Goal: Task Accomplishment & Management: Manage account settings

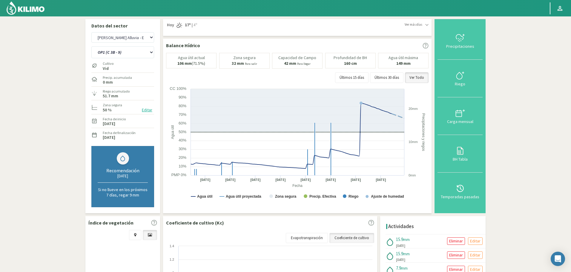
select select "1128: Object"
click at [131, 51] on select "OP1 (C 3B - 9) OP2 (C 8A - 8B - 3A) OP3 (C7 - C11) OP4 (C 1 - 5) OP5 (C 2) OP6 …" at bounding box center [122, 52] width 63 height 12
click at [91, 46] on select "OP1 (C 3B - 9) OP2 (C 8A - 8B - 3A) OP3 (C7 - C11) OP4 (C 1 - 5) OP5 (C 2) OP6 …" at bounding box center [122, 52] width 63 height 12
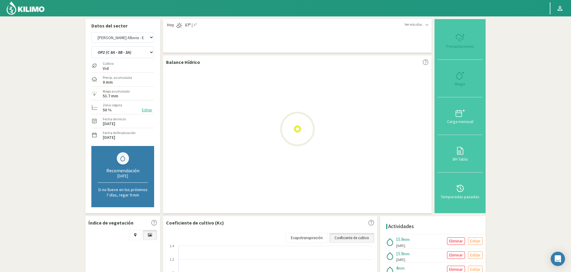
select select "16: Object"
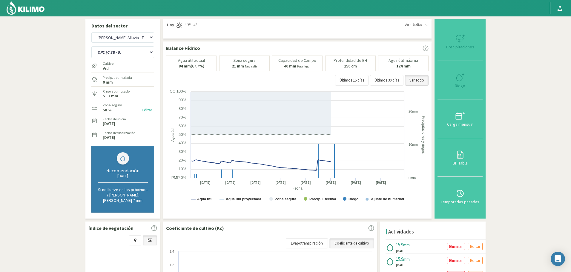
select select "1399: Object"
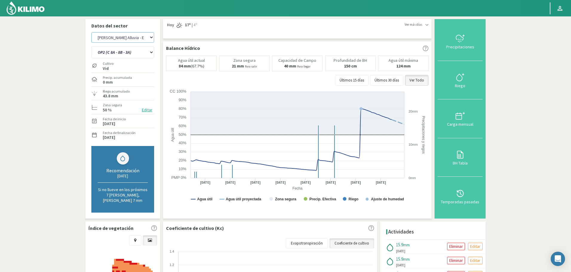
click at [147, 36] on select "Agr. Huertos de Chocalan Agrícola Bakia Agrícola [GEOGRAPHIC_DATA] - IC Agrícol…" at bounding box center [122, 37] width 63 height 10
click at [135, 53] on select "OP1 (C 3B - 9) OP2 (C 8A - 8B - 3A) OP3 (C7 - C11) OP4 (C 1 - 5) OP5 (C 2) OP6 …" at bounding box center [122, 52] width 63 height 12
click at [91, 46] on select "OP1 (C 3B - 9) OP2 (C 8A - 8B - 3A) OP3 (C7 - C11) OP4 (C 1 - 5) OP5 (C 2) OP6 …" at bounding box center [122, 52] width 63 height 12
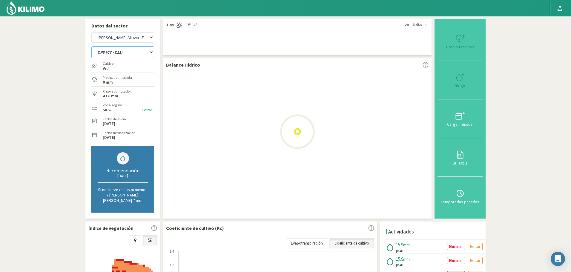
select select "23: Object"
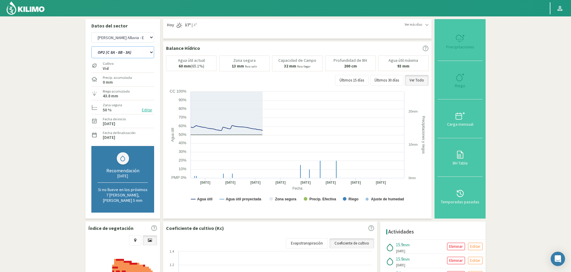
select select "1670: Object"
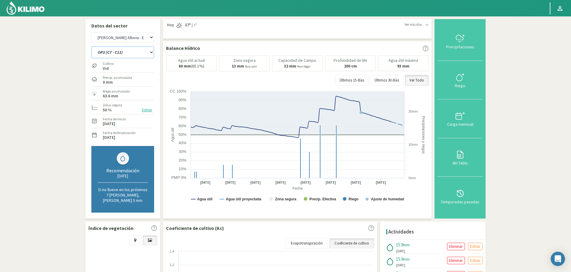
click at [125, 56] on select "OP1 (C 3B - 9) OP2 (C 8A - 8B - 3A) OP3 (C7 - C11) OP4 (C 1 - 5) OP5 (C 2) OP6 …" at bounding box center [122, 52] width 63 height 12
click at [91, 46] on select "OP1 (C 3B - 9) OP2 (C 8A - 8B - 3A) OP3 (C7 - C11) OP4 (C 1 - 5) OP5 (C 2) OP6 …" at bounding box center [122, 52] width 63 height 12
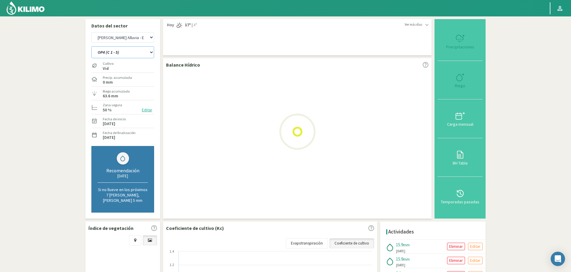
select select "30: Object"
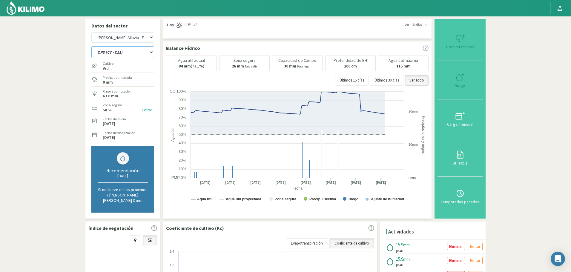
select select "1941: Object"
click at [118, 57] on select "OP1 (C 3B - 9) OP2 (C 8A - 8B - 3A) OP3 (C7 - C11) OP4 (C 1 - 5) OP5 (C 2) OP6 …" at bounding box center [122, 52] width 63 height 12
click at [91, 46] on select "OP1 (C 3B - 9) OP2 (C 8A - 8B - 3A) OP3 (C7 - C11) OP4 (C 1 - 5) OP5 (C 2) OP6 …" at bounding box center [122, 52] width 63 height 12
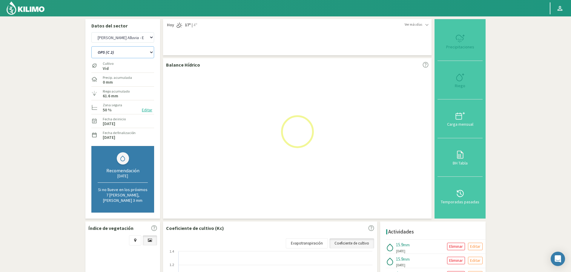
select select "37: Object"
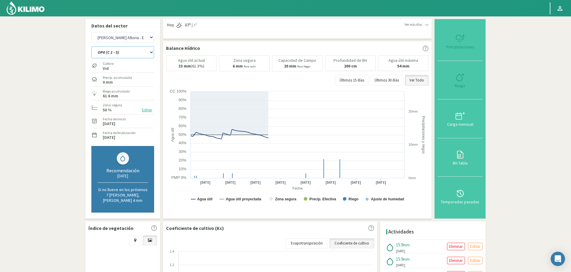
select select "2212: Object"
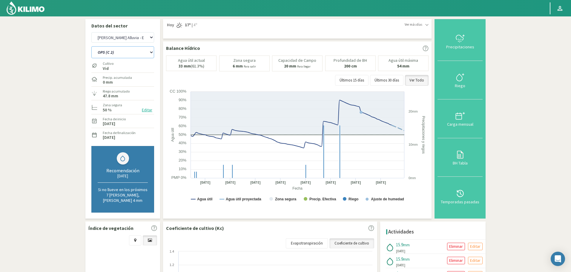
click at [125, 51] on select "OP1 (C 3B - 9) OP2 (C 8A - 8B - 3A) OP3 (C7 - C11) OP4 (C 1 - 5) OP5 (C 2) OP6 …" at bounding box center [122, 52] width 63 height 12
click at [91, 46] on select "OP1 (C 3B - 9) OP2 (C 8A - 8B - 3A) OP3 (C7 - C11) OP4 (C 1 - 5) OP5 (C 2) OP6 …" at bounding box center [122, 52] width 63 height 12
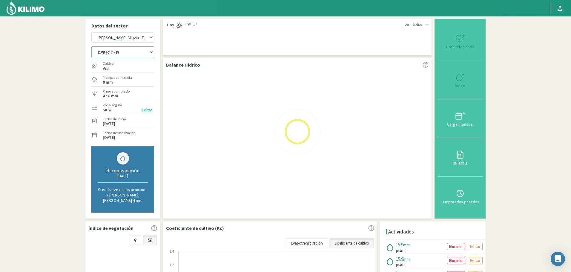
select select "44: Object"
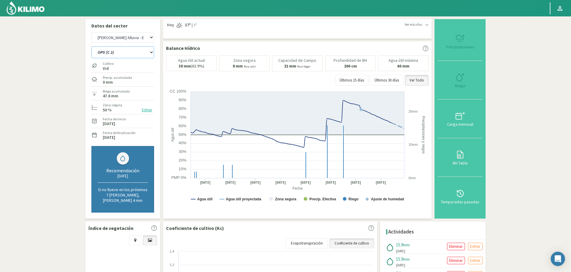
select select "2483: Object"
click at [120, 50] on select "OP1 (C 3B - 9) OP2 (C 8A - 8B - 3A) OP3 (C7 - C11) OP4 (C 1 - 5) OP5 (C 2) OP6 …" at bounding box center [122, 52] width 63 height 12
click at [91, 46] on select "OP1 (C 3B - 9) OP2 (C 8A - 8B - 3A) OP3 (C7 - C11) OP4 (C 1 - 5) OP5 (C 2) OP6 …" at bounding box center [122, 52] width 63 height 12
click at [123, 52] on select "OP1 (C 3B - 9) OP2 (C 8A - 8B - 3A) OP3 (C7 - C11) OP4 (C 1 - 5) OP5 (C 2) OP6 …" at bounding box center [122, 52] width 63 height 12
click at [91, 46] on select "OP1 (C 3B - 9) OP2 (C 8A - 8B - 3A) OP3 (C7 - C11) OP4 (C 1 - 5) OP5 (C 2) OP6 …" at bounding box center [122, 52] width 63 height 12
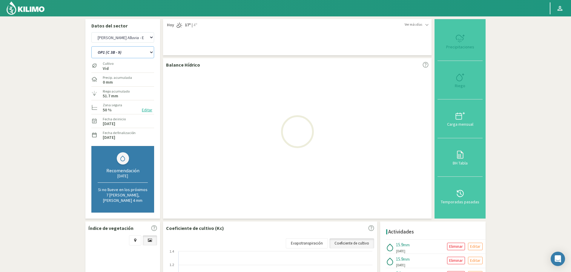
select select "51: Object"
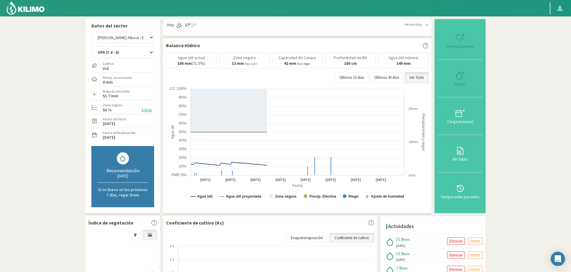
select select "2754: Object"
select select "52: Object"
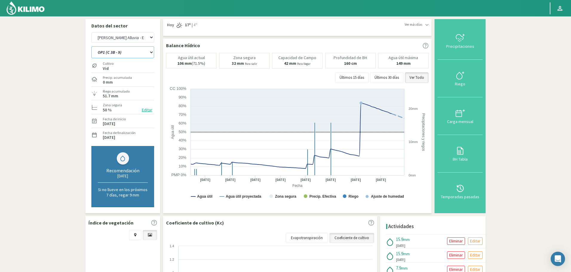
click at [128, 56] on select "OP1 (C 3B - 9) OP2 (C 8A - 8B - 3A) OP3 (C7 - C11) OP4 (C 1 - 5) OP5 (C 2) OP6 …" at bounding box center [122, 52] width 63 height 12
click at [91, 46] on select "OP1 (C 3B - 9) OP2 (C 8A - 8B - 3A) OP3 (C7 - C11) OP4 (C 1 - 5) OP5 (C 2) OP6 …" at bounding box center [122, 52] width 63 height 12
click at [123, 48] on select "OP1 (C 3B - 9) OP2 (C 8A - 8B - 3A) OP3 (C7 - C11) OP4 (C 1 - 5) OP5 (C 2) OP6 …" at bounding box center [122, 52] width 63 height 12
click at [123, 49] on select "OP1 (C 3B - 9) OP2 (C 8A - 8B - 3A) OP3 (C7 - C11) OP4 (C 1 - 5) OP5 (C 2) OP6 …" at bounding box center [122, 52] width 63 height 12
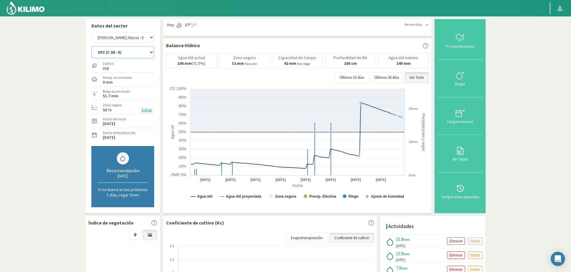
click at [126, 54] on select "OP1 (C 3B - 9) OP2 (C 8A - 8B - 3A) OP3 (C7 - C11) OP4 (C 1 - 5) OP5 (C 2) OP6 …" at bounding box center [122, 52] width 63 height 12
click at [136, 34] on select "Agr. Huertos de Chocalan Agrícola Bakia Agrícola Bakia - IC Agrícola Exser - Ca…" at bounding box center [122, 37] width 63 height 10
click at [91, 32] on select "Agr. Huertos de Chocalan Agrícola Bakia Agrícola Bakia - IC Agrícola Exser - Ca…" at bounding box center [122, 37] width 63 height 10
select select "3077: Object"
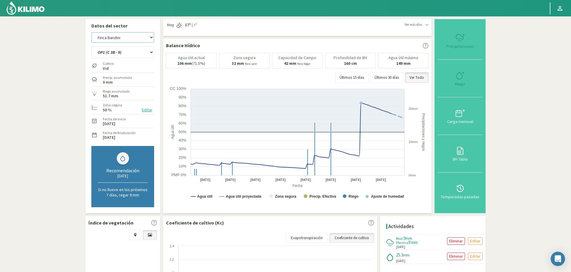
select select "58: Object"
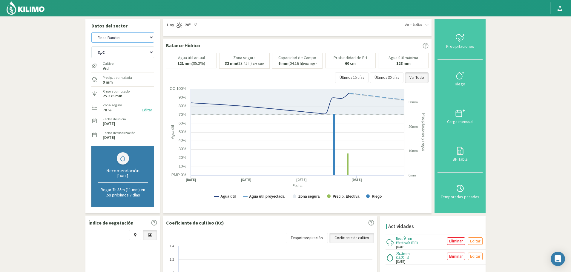
click at [122, 37] on select "Agr. Huertos de Chocalan Agrícola Bakia Agrícola Bakia - IC Agrícola Exser - Ca…" at bounding box center [122, 37] width 63 height 10
click at [91, 32] on select "Agr. Huertos de Chocalan Agrícola Bakia Agrícola Bakia - IC Agrícola Exser - Ca…" at bounding box center [122, 37] width 63 height 10
select select "3278: Object"
select select "62: Object"
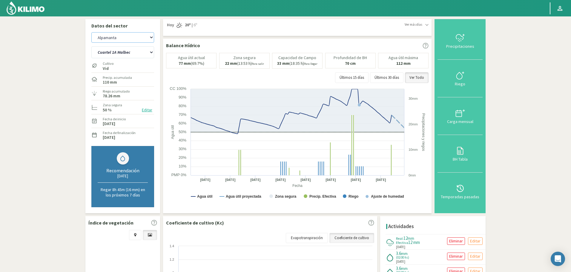
click at [133, 37] on select "Agr. Huertos de Chocalan Agrícola Bakia Agrícola Bakia - IC Agrícola Exser - Ca…" at bounding box center [122, 37] width 63 height 10
click at [91, 32] on select "Agr. Huertos de Chocalan Agrícola Bakia Agrícola Bakia - IC Agrícola Exser - Ca…" at bounding box center [122, 37] width 63 height 10
select select "3567: Object"
select select "88: Object"
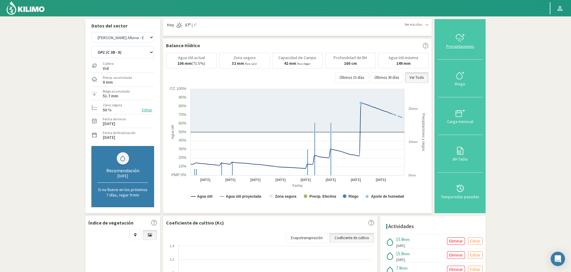
click at [460, 29] on button "Precipitaciones" at bounding box center [460, 41] width 45 height 38
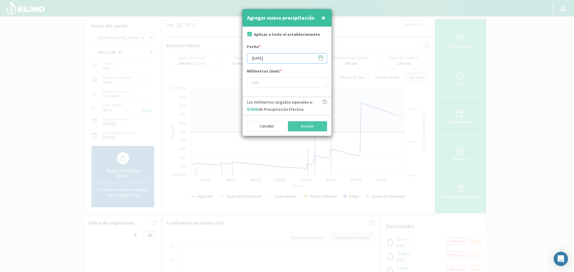
click at [270, 57] on input "[DATE]" at bounding box center [287, 58] width 80 height 10
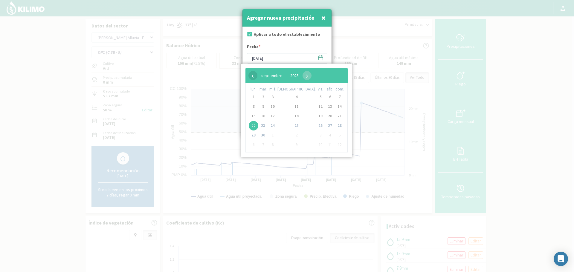
click at [252, 73] on span "‹" at bounding box center [252, 75] width 9 height 9
click at [325, 136] on span "30" at bounding box center [330, 136] width 10 height 10
type input "30/08/2025"
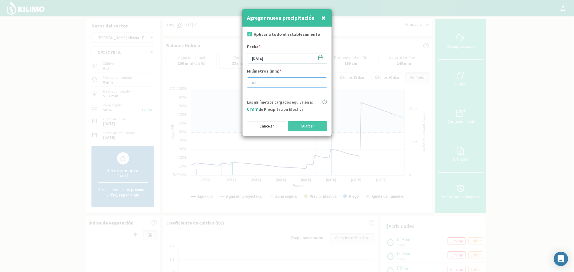
click at [291, 84] on input "number" at bounding box center [287, 82] width 80 height 10
type input "32"
click at [305, 129] on button "Guardar" at bounding box center [307, 126] width 39 height 10
type input "[DATE]"
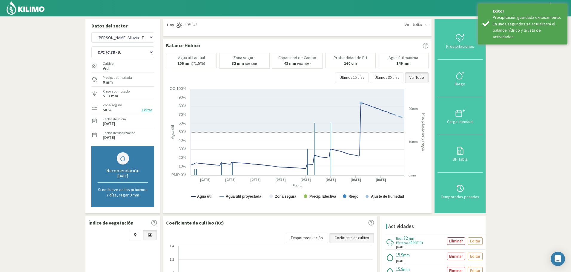
click at [458, 38] on icon at bounding box center [461, 38] width 10 height 10
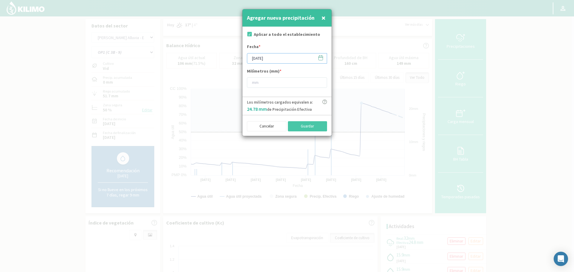
drag, startPoint x: 265, startPoint y: 58, endPoint x: 268, endPoint y: 57, distance: 3.5
click at [265, 58] on input "[DATE]" at bounding box center [287, 58] width 80 height 10
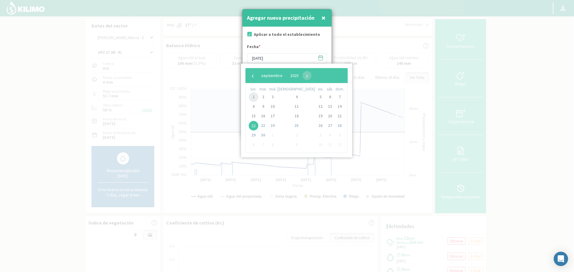
click at [254, 96] on span "1" at bounding box center [254, 97] width 10 height 10
type input "01/09/2025"
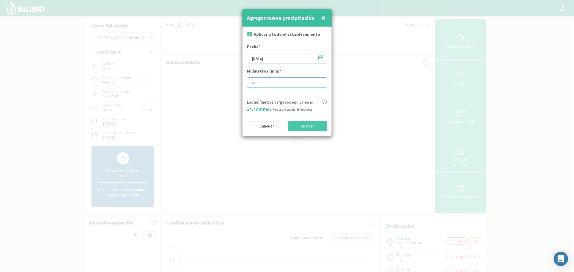
click at [269, 81] on input "number" at bounding box center [287, 82] width 80 height 10
type input "32"
click at [301, 126] on button "Guardar" at bounding box center [307, 126] width 39 height 10
type input "[DATE]"
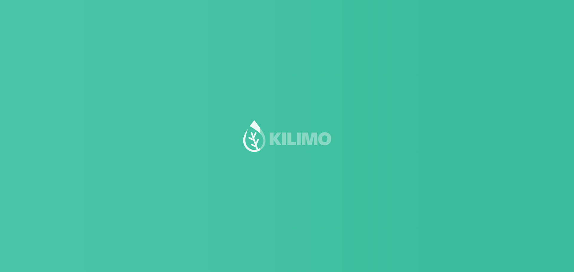
scroll to position [0, 0]
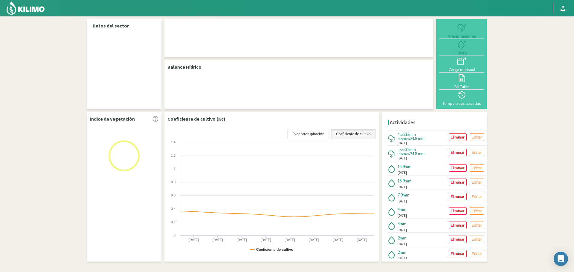
select select "44: Object"
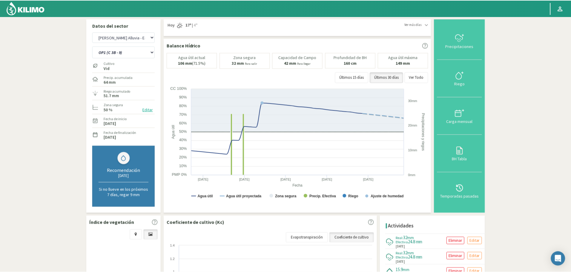
scroll to position [0, 0]
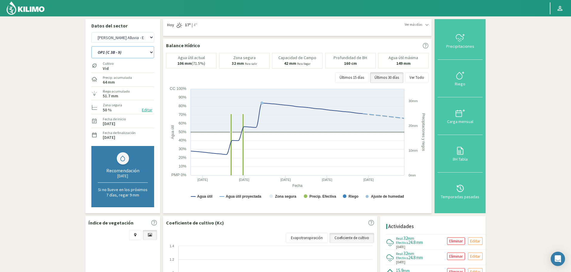
click at [112, 53] on select "OP1 (C 3B - 9) OP2 (C 8A - 8B - 3A) OP3 (C7 - C11) OP4 (C 1 - 5) OP5 (C 2) OP6 …" at bounding box center [122, 52] width 63 height 12
click at [91, 46] on select "OP1 (C 3B - 9) OP2 (C 8A - 8B - 3A) OP3 (C7 - C11) OP4 (C 1 - 5) OP5 (C 2) OP6 …" at bounding box center [122, 52] width 63 height 12
click at [416, 74] on button "Ver Todo" at bounding box center [417, 77] width 24 height 11
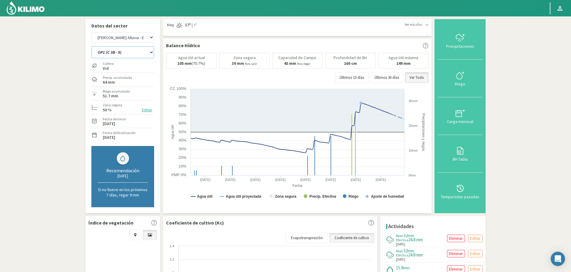
click at [120, 55] on select "OP1 (C 3B - 9) OP2 (C 8A - 8B - 3A) OP3 (C7 - C11) OP4 (C 1 - 5) OP5 (C 2) OP6 …" at bounding box center [122, 52] width 63 height 12
click at [91, 46] on select "OP1 (C 3B - 9) OP2 (C 8A - 8B - 3A) OP3 (C7 - C11) OP4 (C 1 - 5) OP5 (C 2) OP6 …" at bounding box center [122, 52] width 63 height 12
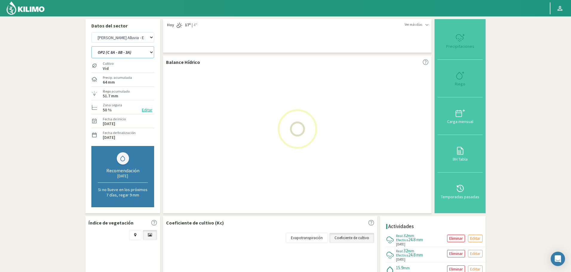
select select "0: Object"
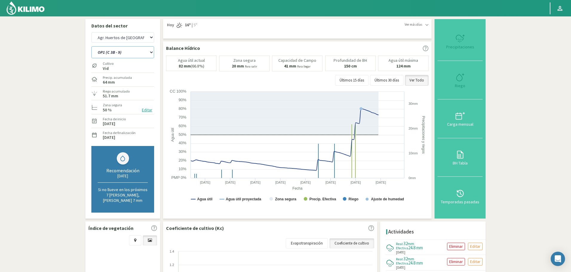
select select "316: Object"
select select "7: Object"
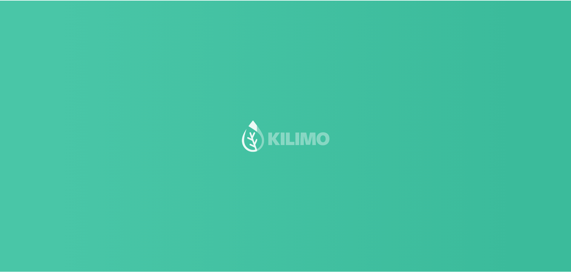
scroll to position [0, 0]
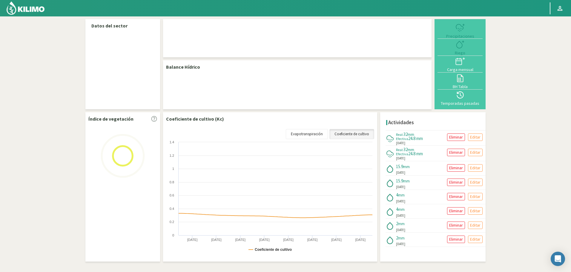
select select "44: Object"
select select "1: Object"
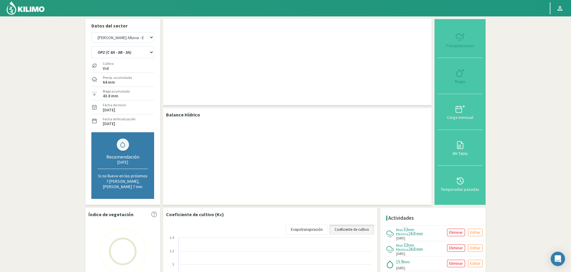
scroll to position [0, 0]
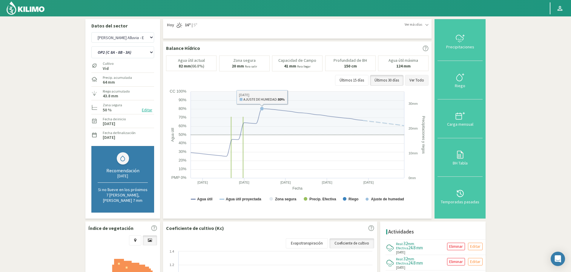
click at [427, 76] on button "Ver Todo" at bounding box center [417, 80] width 24 height 11
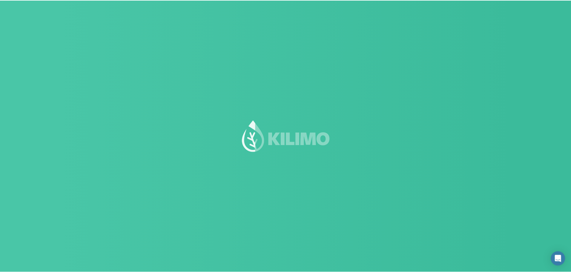
scroll to position [0, 0]
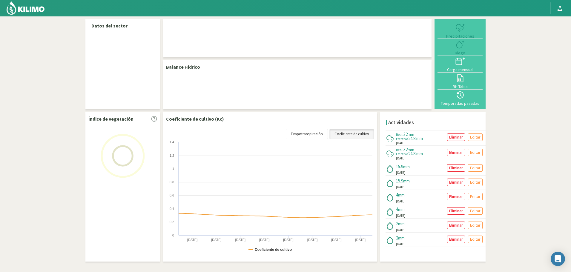
select select "44: Object"
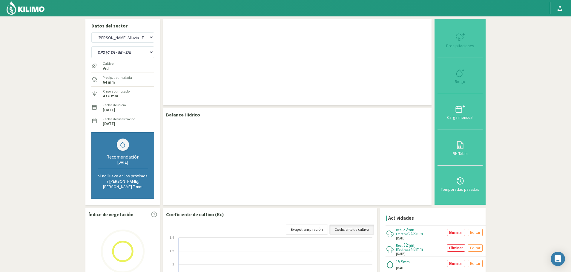
scroll to position [0, 0]
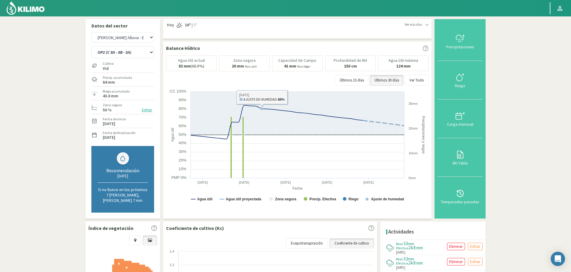
click at [134, 60] on div "Cultivo Vid" at bounding box center [122, 65] width 63 height 13
click at [130, 52] on select "OP1 (C 3B - 9) OP2 (C 8A - 8B - 3A) OP3 (C7 - C11) OP4 (C 1 - 5) OP5 (C 2) OP6 …" at bounding box center [122, 52] width 63 height 12
click at [91, 46] on select "OP1 (C 3B - 9) OP2 (C 8A - 8B - 3A) OP3 (C7 - C11) OP4 (C 1 - 5) OP5 (C 2) OP6 …" at bounding box center [122, 52] width 63 height 12
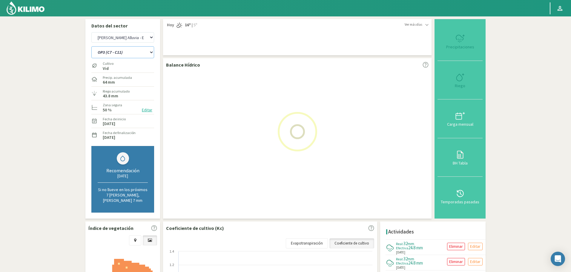
select select "1: Object"
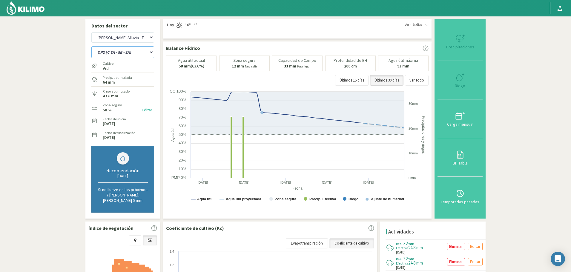
select select "318: Object"
click at [419, 76] on button "Ver Todo" at bounding box center [417, 80] width 24 height 11
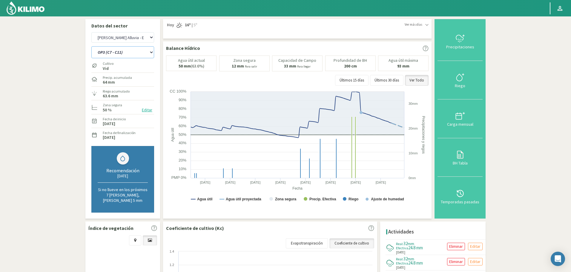
click at [117, 53] on select "OP1 (C 3B - 9) OP2 (C 8A - 8B - 3A) OP3 (C7 - C11) OP4 (C 1 - 5) OP5 (C 2) OP6 …" at bounding box center [122, 52] width 63 height 12
click at [91, 46] on select "OP1 (C 3B - 9) OP2 (C 8A - 8B - 3A) OP3 (C7 - C11) OP4 (C 1 - 5) OP5 (C 2) OP6 …" at bounding box center [122, 52] width 63 height 12
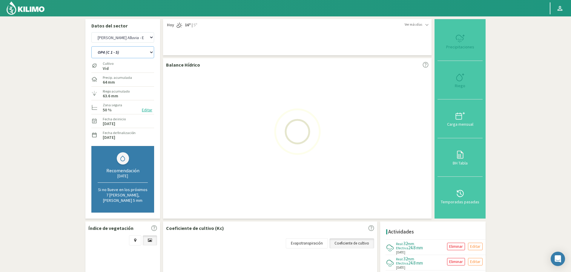
select select "8: Object"
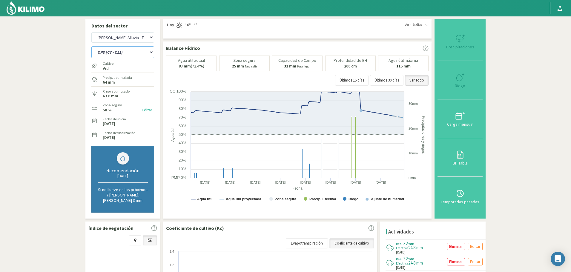
click at [126, 51] on select "OP1 (C 3B - 9) OP2 (C 8A - 8B - 3A) OP3 (C7 - C11) OP4 (C 1 - 5) OP5 (C 2) OP6 …" at bounding box center [122, 52] width 63 height 12
select select "592: Object"
click at [91, 46] on select "OP1 (C 3B - 9) OP2 (C 8A - 8B - 3A) OP3 (C7 - C11) OP4 (C 1 - 5) OP5 (C 2) OP6 …" at bounding box center [122, 52] width 63 height 12
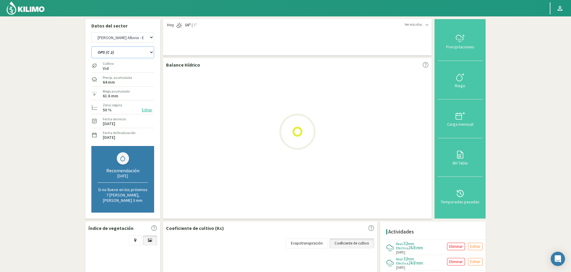
select select "15: Object"
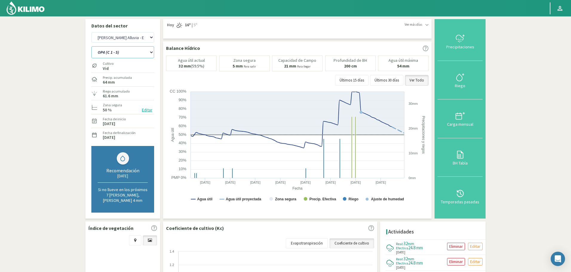
select select "866: Object"
click at [121, 49] on select "OP1 (C 3B - 9) OP2 (C 8A - 8B - 3A) OP3 (C7 - C11) OP4 (C 1 - 5) OP5 (C 2) OP6 …" at bounding box center [122, 52] width 63 height 12
click at [91, 46] on select "OP1 (C 3B - 9) OP2 (C 8A - 8B - 3A) OP3 (C7 - C11) OP4 (C 1 - 5) OP5 (C 2) OP6 …" at bounding box center [122, 52] width 63 height 12
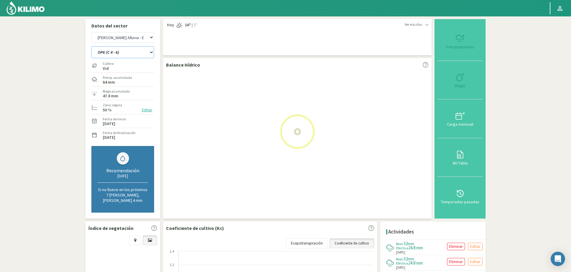
select select "22: Object"
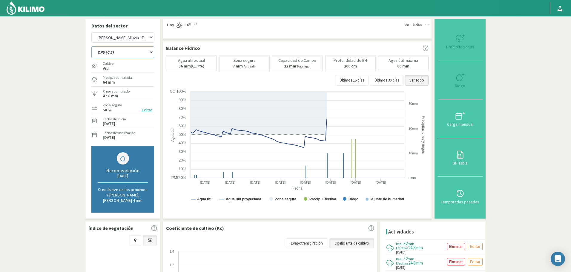
select select "1140: Object"
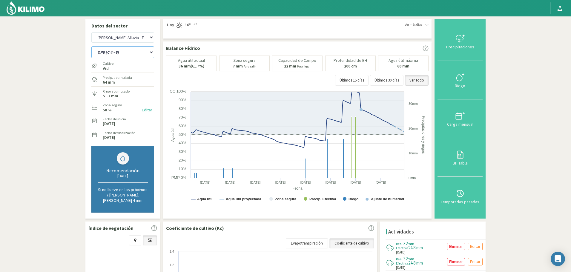
click at [136, 49] on select "OP1 (C 3B - 9) OP2 (C 8A - 8B - 3A) OP3 (C7 - C11) OP4 (C 1 - 5) OP5 (C 2) OP6 …" at bounding box center [122, 52] width 63 height 12
click at [91, 46] on select "OP1 (C 3B - 9) OP2 (C 8A - 8B - 3A) OP3 (C7 - C11) OP4 (C 1 - 5) OP5 (C 2) OP6 …" at bounding box center [122, 52] width 63 height 12
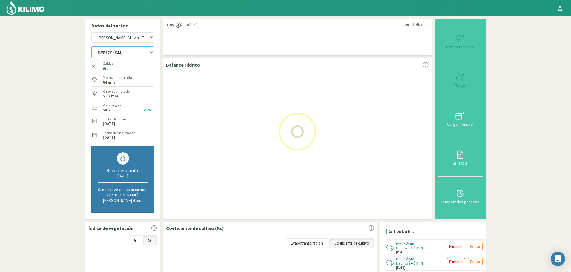
select select "29: Object"
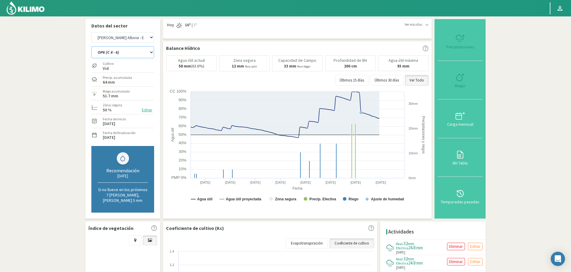
select select "1414: Object"
select select "32: Object"
click at [122, 53] on select "OP1 (C 3B - 9) OP2 (C 8A - 8B - 3A) OP3 (C7 - C11) OP4 (C 1 - 5) OP5 (C 2) OP6 …" at bounding box center [122, 52] width 63 height 12
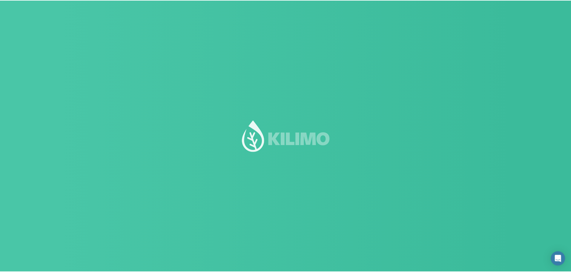
scroll to position [0, 0]
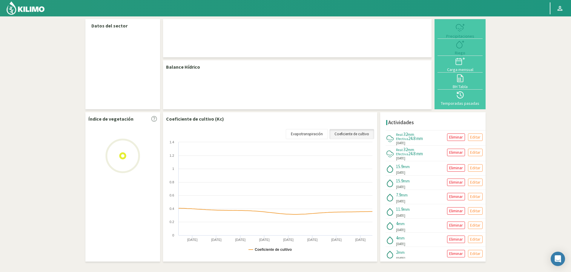
select select "44: Object"
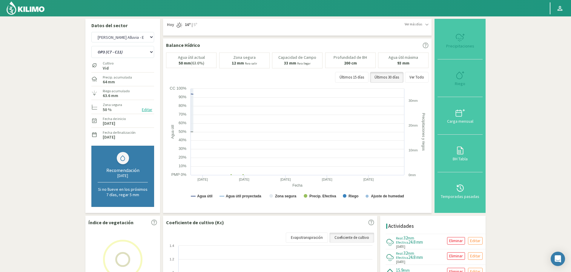
scroll to position [0, 0]
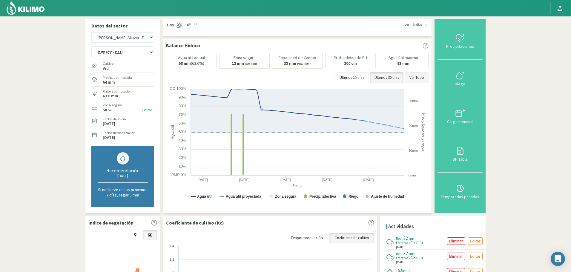
click at [420, 79] on button "Ver Todo" at bounding box center [417, 77] width 24 height 11
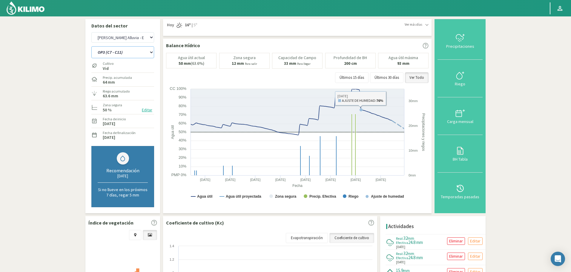
click at [126, 52] on select "OP1 (C 3B - 9) OP2 (C 8A - 8B - 3A) OP3 (C7 - C11) OP4 (C 1 - 5) OP5 (C 2) OP6 …" at bounding box center [122, 52] width 63 height 12
click at [91, 46] on select "OP1 (C 3B - 9) OP2 (C 8A - 8B - 3A) OP3 (C7 - C11) OP4 (C 1 - 5) OP5 (C 2) OP6 …" at bounding box center [122, 52] width 63 height 12
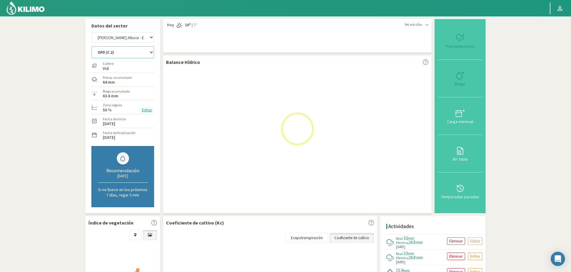
select select "2: Object"
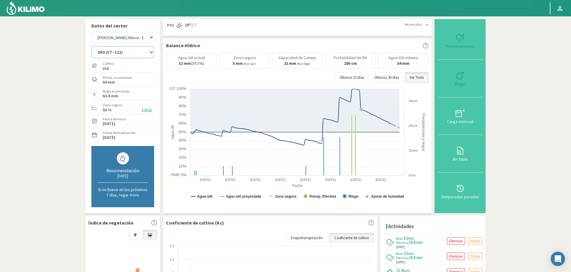
select select "319: Object"
click at [119, 54] on select "OP1 (C 3B - 9) OP2 (C 8A - 8B - 3A) OP3 (C7 - C11) OP4 (C 1 - 5) OP5 (C 2) OP6 …" at bounding box center [122, 52] width 63 height 12
click at [91, 46] on select "OP1 (C 3B - 9) OP2 (C 8A - 8B - 3A) OP3 (C7 - C11) OP4 (C 1 - 5) OP5 (C 2) OP6 …" at bounding box center [122, 52] width 63 height 12
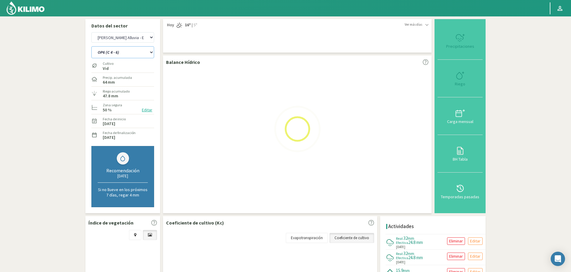
select select "10: Object"
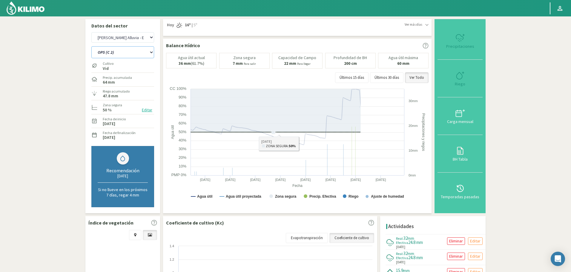
select select "594: Object"
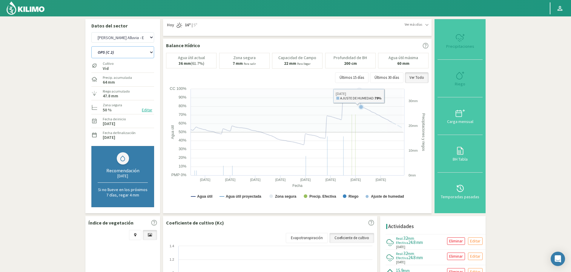
select select "17: Object"
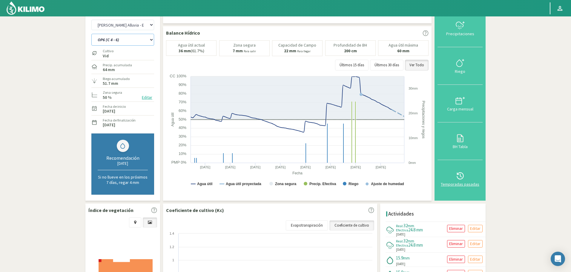
scroll to position [30, 0]
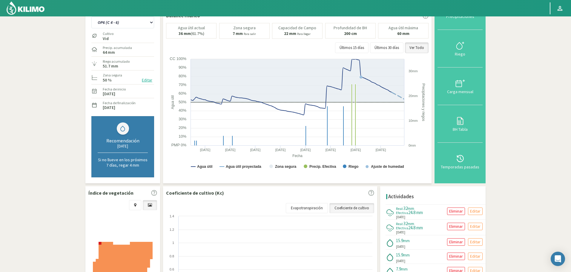
click at [460, 211] on p "Eliminar" at bounding box center [456, 211] width 14 height 7
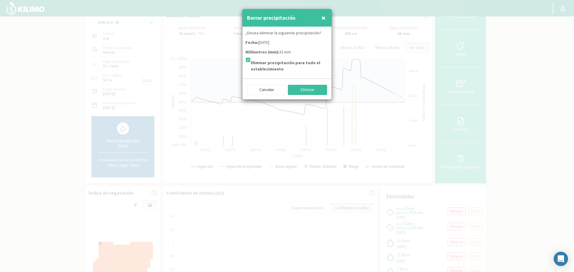
click at [303, 89] on button "Eliminar" at bounding box center [307, 90] width 39 height 10
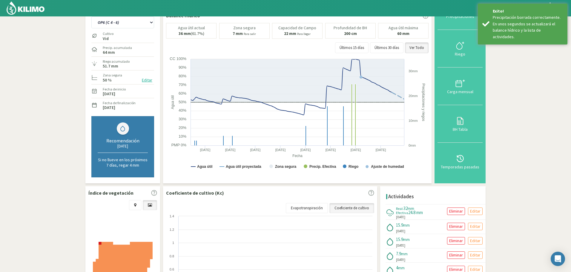
click at [456, 212] on p "Eliminar" at bounding box center [456, 211] width 14 height 7
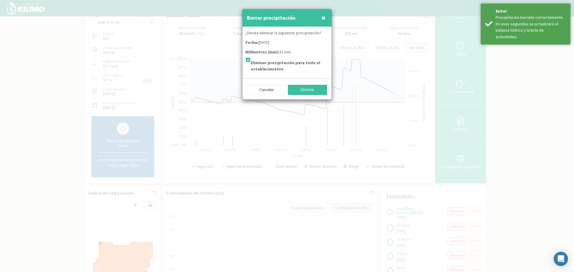
click at [313, 89] on button "Eliminar" at bounding box center [307, 90] width 39 height 10
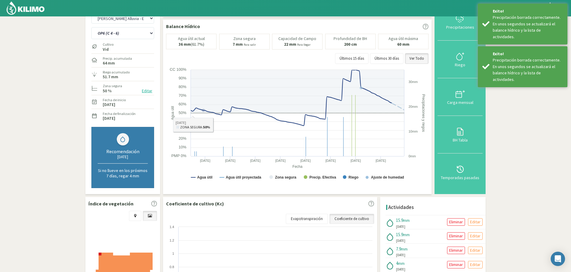
scroll to position [0, 0]
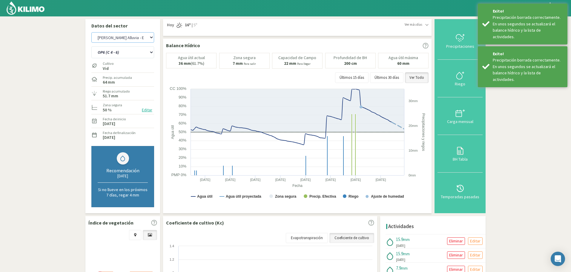
click at [123, 41] on select "Agr. Huertos de Chocalan Agrícola Bakia Agrícola Bakia - IC Agrícola Exser - Ca…" at bounding box center [122, 37] width 63 height 10
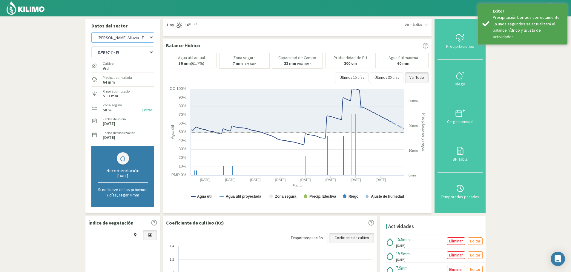
click at [123, 39] on select "Agr. Huertos de Chocalan Agrícola Bakia Agrícola Bakia - IC Agrícola Exser - Ca…" at bounding box center [122, 37] width 63 height 10
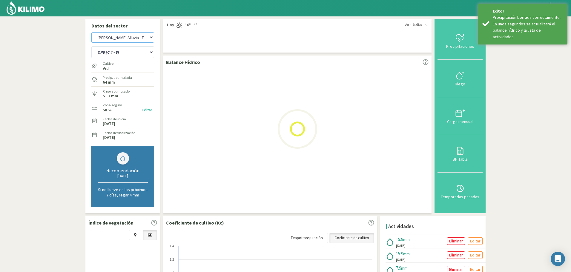
click at [91, 32] on select "Agr. Huertos de Chocalan Agrícola Bakia Agrícola Bakia - IC Agrícola Exser - Ca…" at bounding box center [122, 37] width 63 height 10
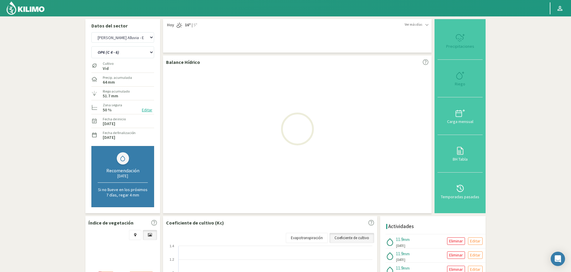
select select "870: Object"
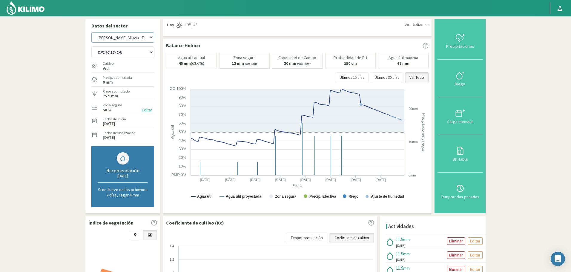
click at [138, 40] on select "Agr. Huertos de Chocalan Agrícola Bakia Agrícola Bakia - IC Agrícola Exser - Ca…" at bounding box center [122, 37] width 63 height 10
click at [130, 53] on select "OP1 (C 12- 14) OP2 (C 16 - 18 - 22) OP3 (C 24 - 26) OP4 (C 25 - 27 - 28 - 29) O…" at bounding box center [122, 52] width 63 height 12
click at [91, 46] on select "OP1 (C 12- 14) OP2 (C 16 - 18 - 22) OP3 (C 24 - 26) OP4 (C 25 - 27 - 28 - 29) O…" at bounding box center [122, 52] width 63 height 12
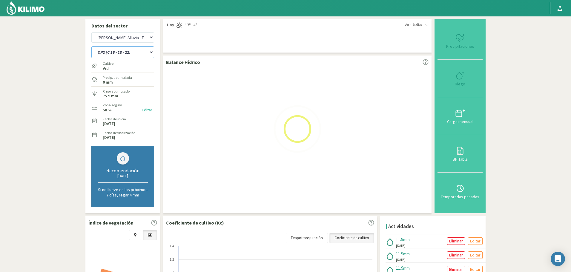
select select "18: Object"
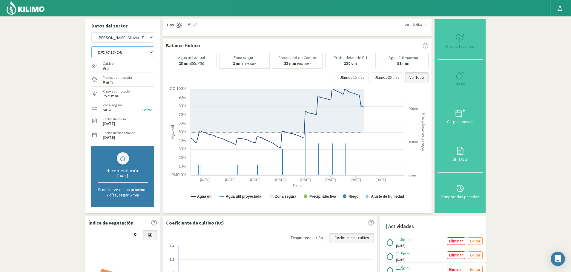
select select "1145: Object"
click at [133, 53] on select "OP1 (C 12- 14) OP2 (C 16 - 18 - 22) OP3 (C 24 - 26) OP4 (C 25 - 27 - 28 - 29) O…" at bounding box center [122, 52] width 63 height 12
click at [91, 46] on select "OP1 (C 12- 14) OP2 (C 16 - 18 - 22) OP3 (C 24 - 26) OP4 (C 25 - 27 - 28 - 29) O…" at bounding box center [122, 52] width 63 height 12
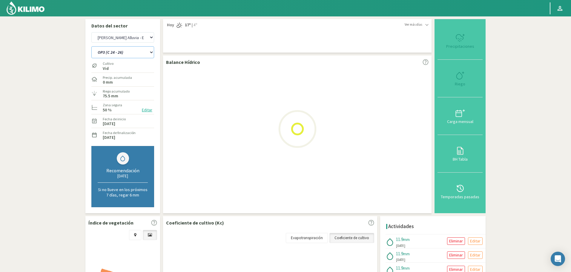
select select "25: Object"
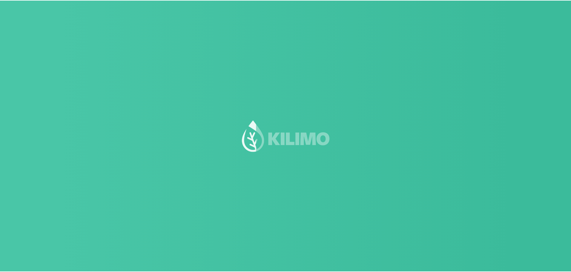
scroll to position [0, 0]
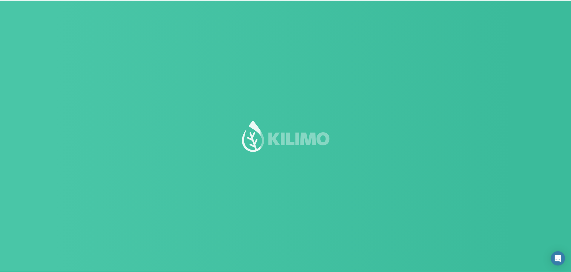
scroll to position [0, 0]
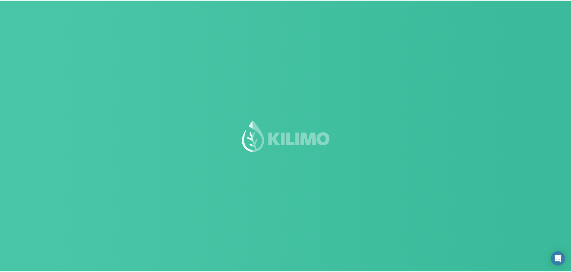
scroll to position [0, 0]
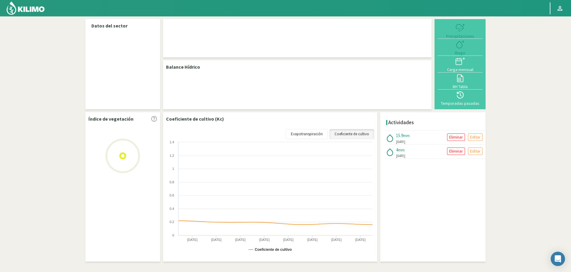
select select "45: Object"
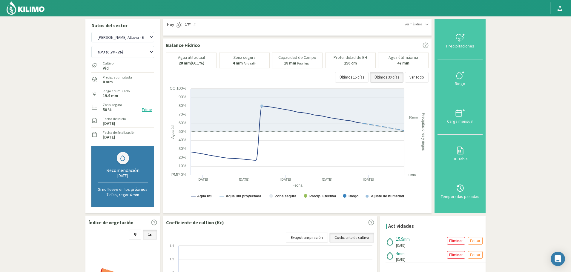
scroll to position [0, 0]
click at [414, 77] on button "Ver Todo" at bounding box center [417, 77] width 24 height 11
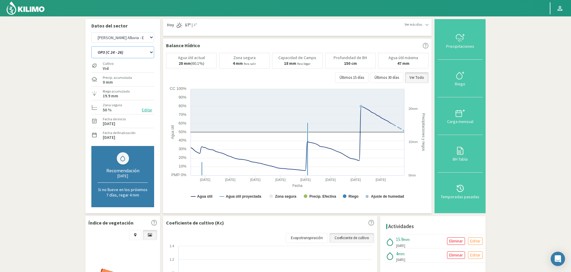
click at [131, 51] on select "OP1 (C 12- 14) OP2 (C 16 - 18 - 22) OP3 (C 24 - 26) OP4 (C 25 - 27 - 28 - 29) O…" at bounding box center [122, 52] width 63 height 12
click at [91, 46] on select "OP1 (C 12- 14) OP2 (C 16 - 18 - 22) OP3 (C 24 - 26) OP4 (C 25 - 27 - 28 - 29) O…" at bounding box center [122, 52] width 63 height 12
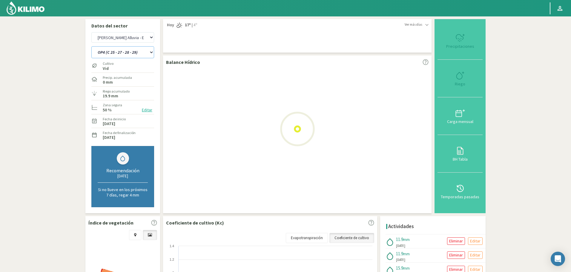
select select "2: Object"
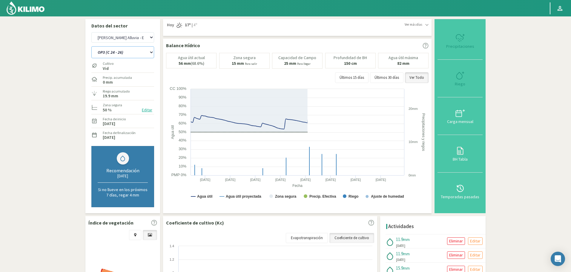
select select "320: Object"
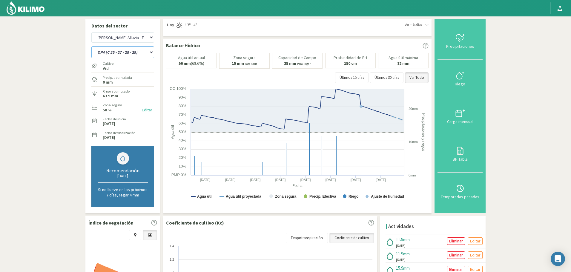
click at [131, 53] on select "OP1 (C 12- 14) OP2 (C 16 - 18 - 22) OP3 (C 24 - 26) OP4 (C 25 - 27 - 28 - 29) O…" at bounding box center [122, 52] width 63 height 12
click at [91, 46] on select "OP1 (C 12- 14) OP2 (C 16 - 18 - 22) OP3 (C 24 - 26) OP4 (C 25 - 27 - 28 - 29) O…" at bounding box center [122, 52] width 63 height 12
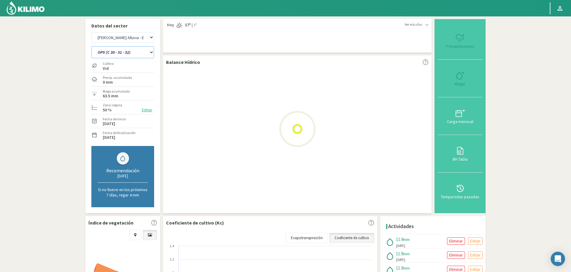
select select "9: Object"
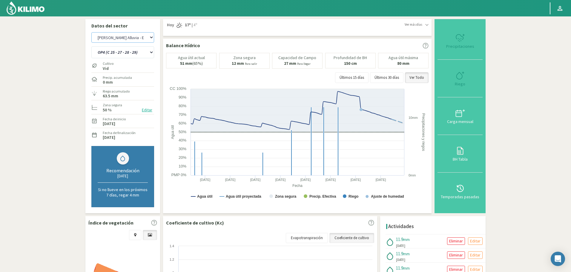
click at [140, 39] on select "Agr. Huertos de Chocalan Agrícola [PERSON_NAME][GEOGRAPHIC_DATA] - IC Agrícola …" at bounding box center [122, 37] width 63 height 10
select select "595: Object"
select select "16: Object"
click at [91, 32] on select "Agr. Huertos de Chocalan Agrícola [PERSON_NAME][GEOGRAPHIC_DATA] - IC Agrícola …" at bounding box center [122, 37] width 63 height 10
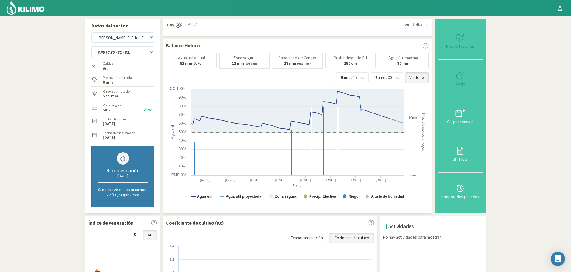
select select "872: Object"
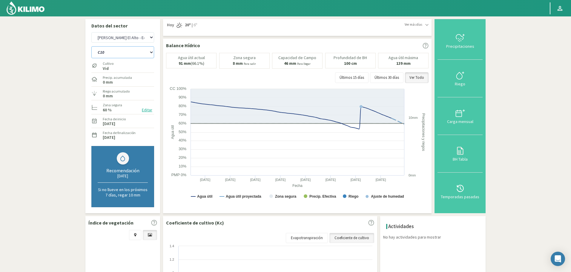
click at [127, 56] on select "C10 C7" at bounding box center [122, 52] width 63 height 12
click at [91, 46] on select "C10 C7" at bounding box center [122, 52] width 63 height 12
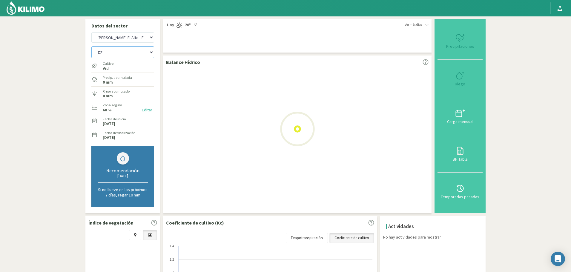
select select "18: Object"
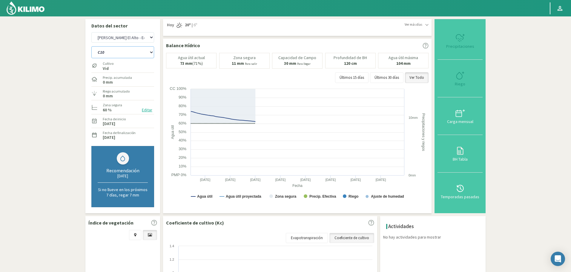
select select "1147: Object"
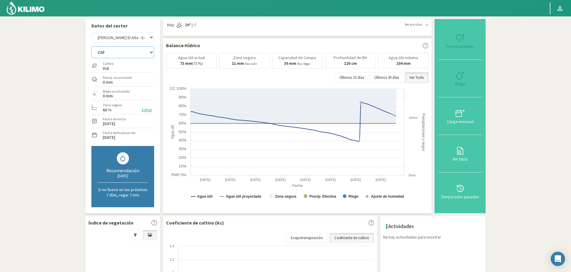
select select "21: Object"
click at [134, 39] on select "Agr. Huertos de Chocalan Agrícola [PERSON_NAME][GEOGRAPHIC_DATA] - IC Agrícola …" at bounding box center [122, 37] width 63 height 10
click at [91, 32] on select "Agr. Huertos de Chocalan Agrícola [PERSON_NAME][GEOGRAPHIC_DATA] - IC Agrícola …" at bounding box center [122, 37] width 63 height 10
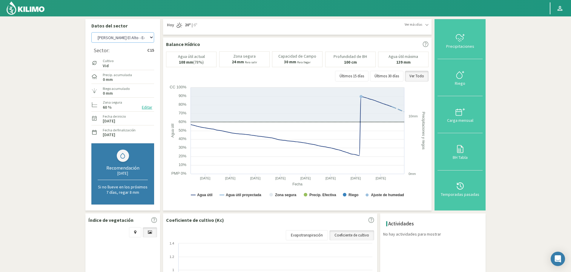
click at [108, 36] on select "Agr. Huertos de Chocalan Agrícola [PERSON_NAME][GEOGRAPHIC_DATA] - IC Agrícola …" at bounding box center [122, 37] width 63 height 10
click at [127, 65] on div "Cultivo Vid" at bounding box center [122, 62] width 63 height 13
click at [130, 37] on select "Agr. Huertos de Chocalan Agrícola [PERSON_NAME][GEOGRAPHIC_DATA] - IC Agrícola …" at bounding box center [122, 37] width 63 height 10
click at [91, 32] on select "Agr. Huertos de Chocalan Agrícola [PERSON_NAME][GEOGRAPHIC_DATA] - IC Agrícola …" at bounding box center [122, 37] width 63 height 10
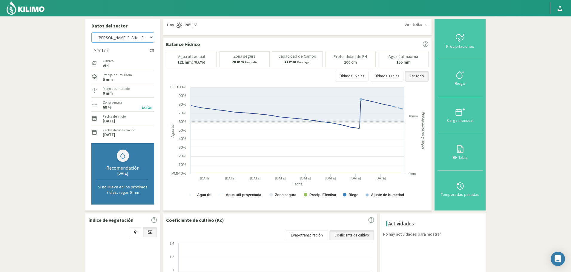
click at [137, 39] on select "Agr. Huertos de Chocalan Agrícola [PERSON_NAME][GEOGRAPHIC_DATA] - IC Agrícola …" at bounding box center [122, 37] width 63 height 10
click at [91, 32] on select "Agr. Huertos de Chocalan Agrícola [PERSON_NAME][GEOGRAPHIC_DATA] - IC Agrícola …" at bounding box center [122, 37] width 63 height 10
select select "1975: Object"
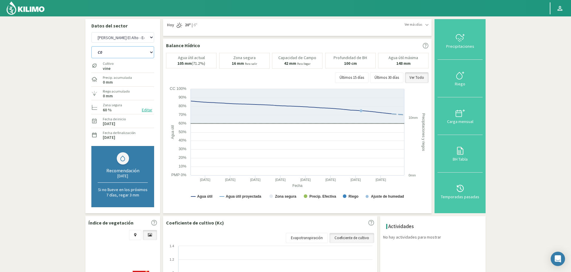
click at [139, 51] on select "C0 C35 C6 C7" at bounding box center [122, 52] width 63 height 12
click at [91, 46] on select "C0 C35 C6 C7" at bounding box center [122, 52] width 63 height 12
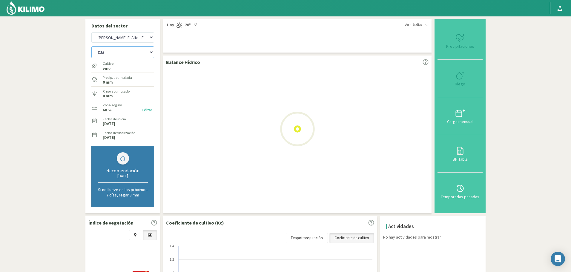
select select "0: Object"
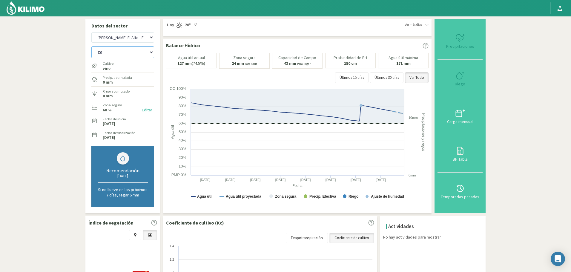
select select "2250: Object"
click at [127, 54] on select "C0 C35 C6 C7" at bounding box center [122, 52] width 63 height 12
click at [91, 46] on select "C0 C35 C6 C7" at bounding box center [122, 52] width 63 height 12
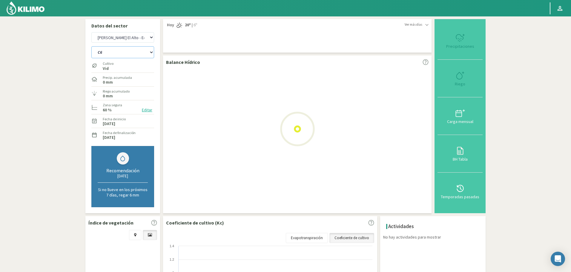
select select "5: Object"
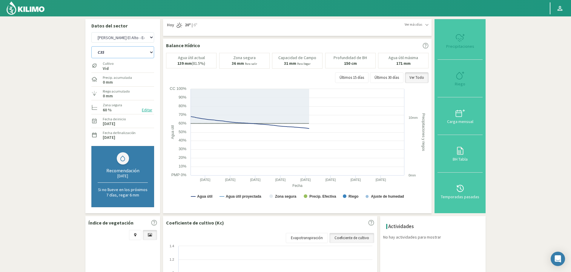
select select "2525: Object"
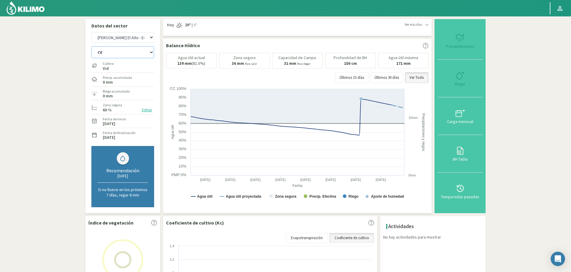
click at [118, 50] on select "C0 C35 C6 C7" at bounding box center [122, 52] width 63 height 12
click at [91, 46] on select "C0 C35 C6 C7" at bounding box center [122, 52] width 63 height 12
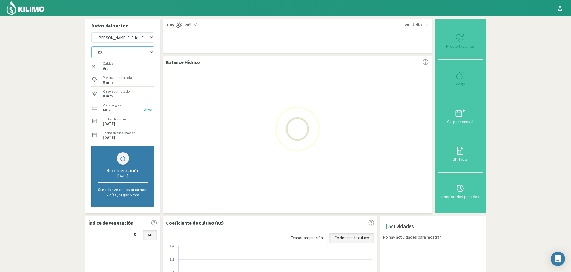
select select "10: Object"
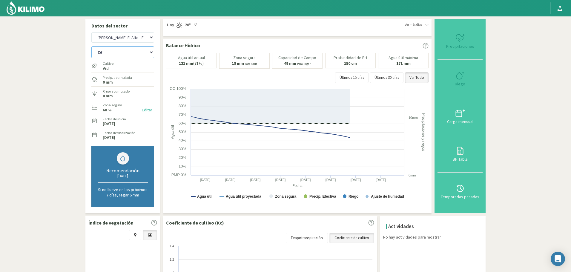
select select "2800: Object"
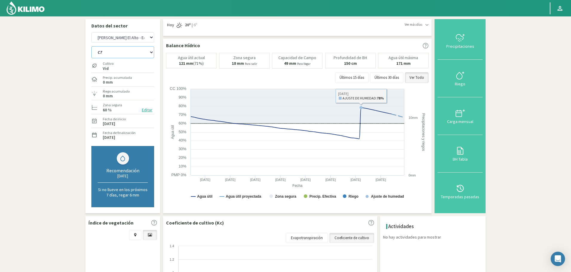
click at [133, 58] on select "C0 C35 C6 C7" at bounding box center [122, 52] width 63 height 12
click at [91, 46] on select "C0 C35 C6 C7" at bounding box center [122, 52] width 63 height 12
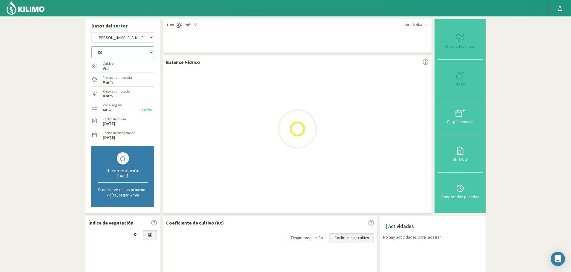
select select "15: Object"
click at [124, 35] on select "Agr. Huertos de Chocalan Agrícola [PERSON_NAME][GEOGRAPHIC_DATA] - IC Agrícola …" at bounding box center [122, 37] width 63 height 10
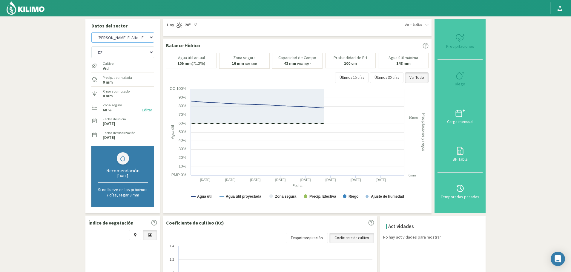
select select "3075: Object"
select select "19: Object"
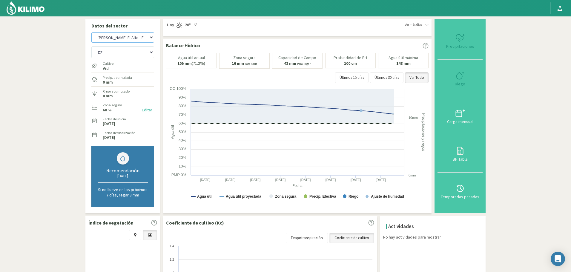
click at [91, 32] on select "Agr. Huertos de Chocalan Agrícola [PERSON_NAME][GEOGRAPHIC_DATA] - IC Agrícola …" at bounding box center [122, 37] width 63 height 10
select select "3351: Object"
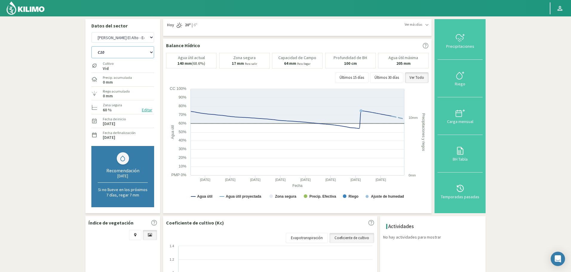
click at [137, 53] on select "C10 C11 C13 C14 C25 C32" at bounding box center [122, 52] width 63 height 12
click at [91, 46] on select "C10 C11 C13 C14 C25 C32" at bounding box center [122, 52] width 63 height 12
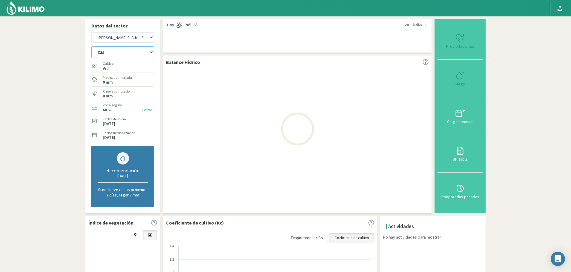
select select "20: Object"
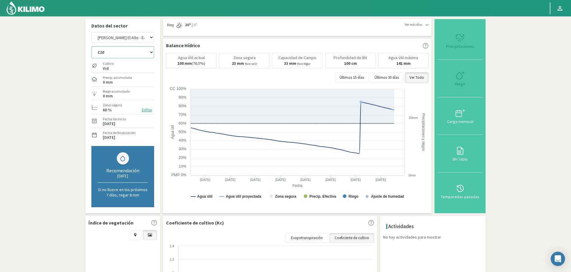
select select "3626: Object"
click at [115, 53] on select "C10 C11 C13 C14 C25 C32" at bounding box center [122, 52] width 63 height 12
click at [91, 46] on select "C10 C11 C13 C14 C25 C32" at bounding box center [122, 52] width 63 height 12
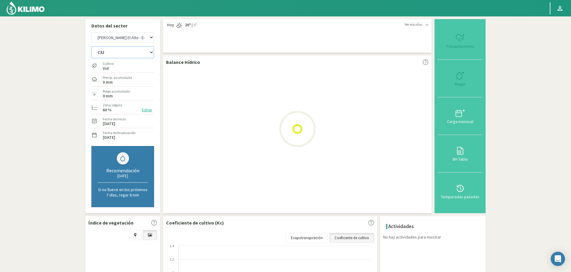
select select "30: Object"
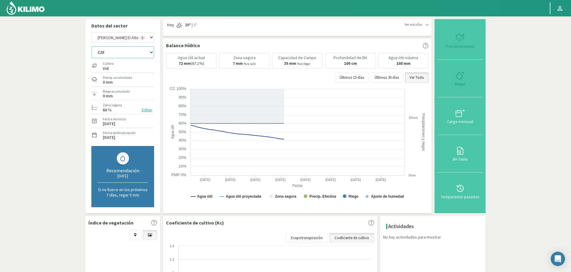
select select "3901: Object"
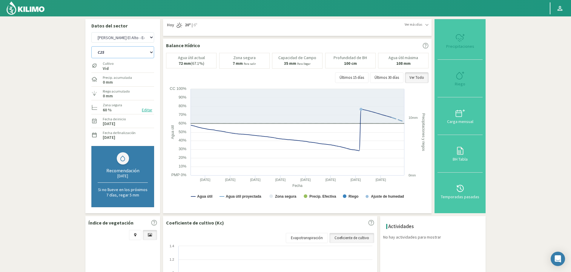
select select "37: Object"
click at [114, 53] on select "C10 C11 C13 C14 C25 C32" at bounding box center [122, 52] width 63 height 12
click at [114, 36] on select "Agr. Huertos de Chocalan Agrícola [PERSON_NAME][GEOGRAPHIC_DATA] - IC Agrícola …" at bounding box center [122, 37] width 63 height 10
click at [91, 32] on select "Agr. Huertos de Chocalan Agrícola [PERSON_NAME][GEOGRAPHIC_DATA] - IC Agrícola …" at bounding box center [122, 37] width 63 height 10
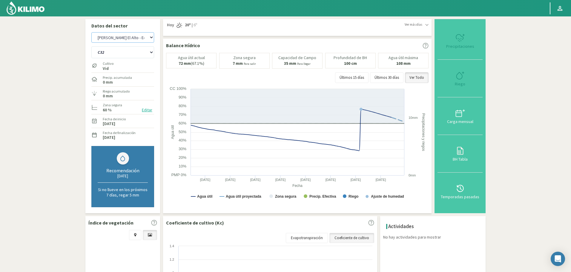
select select "4177: Object"
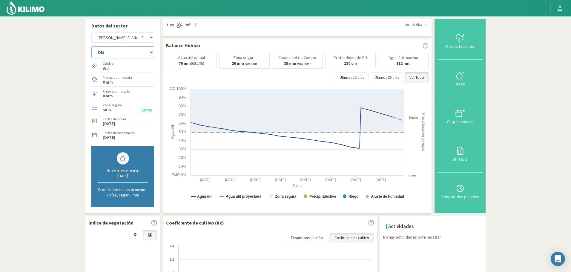
click at [118, 52] on select "C45 C48 C50 C53 C56" at bounding box center [122, 52] width 63 height 12
click at [91, 46] on select "C45 C48 C50 C53 C56" at bounding box center [122, 52] width 63 height 12
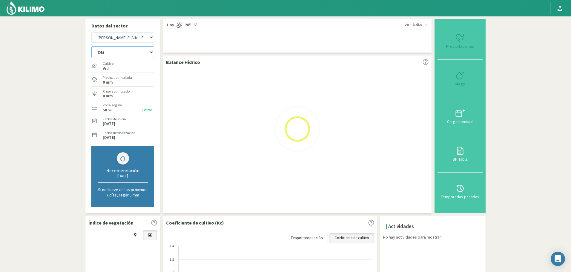
select select "38: Object"
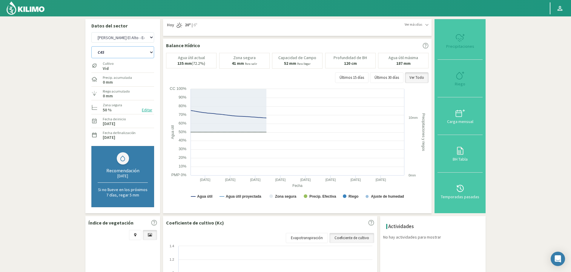
select select "4452: Object"
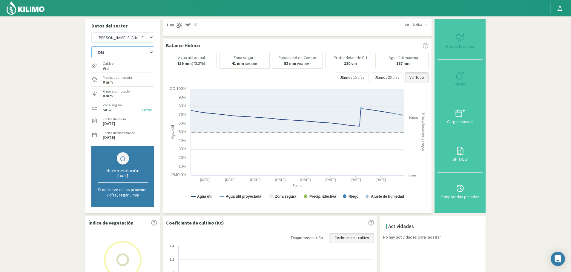
click at [109, 53] on select "C45 C48 C50 C53 C56" at bounding box center [122, 52] width 63 height 12
click at [91, 46] on select "C45 C48 C50 C53 C56" at bounding box center [122, 52] width 63 height 12
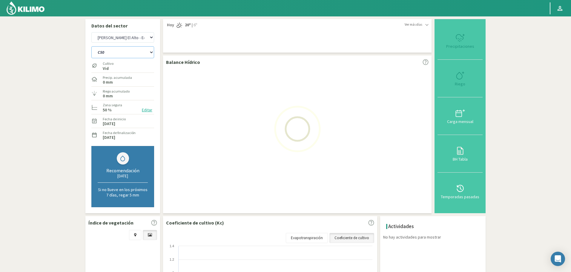
select select "44: Object"
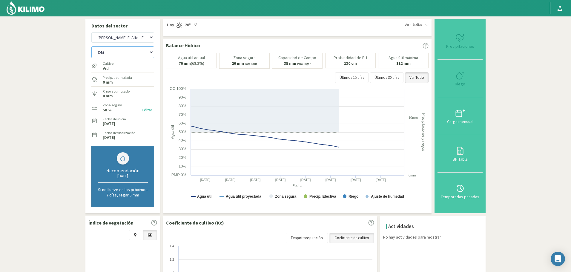
select select "4727: Object"
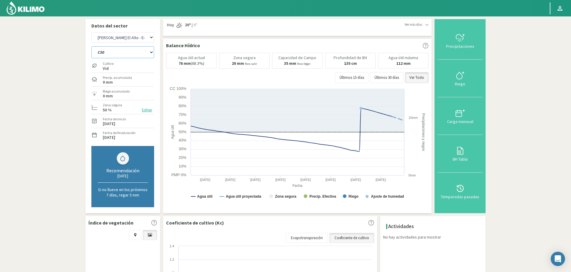
click at [108, 51] on select "C45 C48 C50 C53 C56" at bounding box center [122, 52] width 63 height 12
click at [91, 46] on select "C45 C48 C50 C53 C56" at bounding box center [122, 52] width 63 height 12
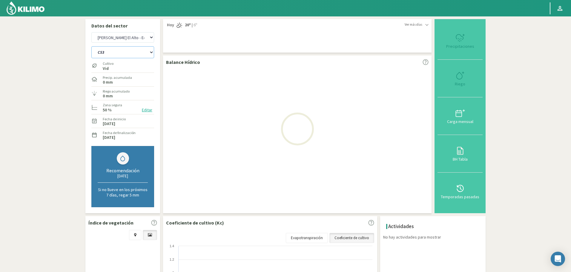
select select "50: Object"
select select "5002: Object"
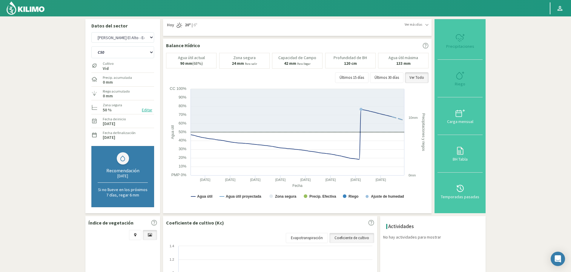
select select "56: Object"
click at [119, 37] on select "Agr. Huertos de Chocalan Agrícola [PERSON_NAME][GEOGRAPHIC_DATA] - IC Agrícola …" at bounding box center [122, 37] width 63 height 10
click at [91, 32] on select "Agr. Huertos de Chocalan Agrícola [PERSON_NAME][GEOGRAPHIC_DATA] - IC Agrícola …" at bounding box center [122, 37] width 63 height 10
select select "5241: Object"
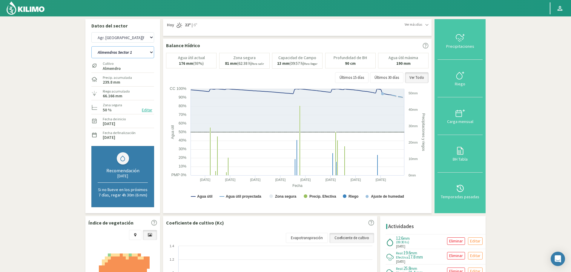
click at [134, 51] on select "Almendros Sector 1 Almendros Sector 2 [PERSON_NAME] P25 [GEOGRAPHIC_DATA] S1 Ce…" at bounding box center [122, 52] width 63 height 12
click at [91, 46] on select "Almendros Sector 1 Almendros Sector 2 [PERSON_NAME] P25 [GEOGRAPHIC_DATA] S1 Ce…" at bounding box center [122, 52] width 63 height 12
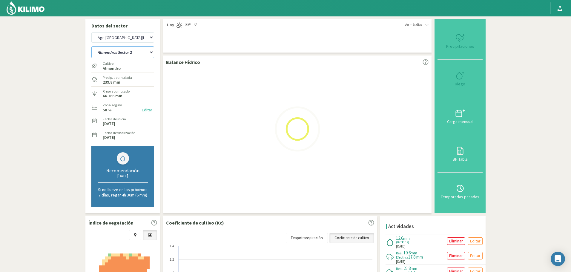
select select "58: Object"
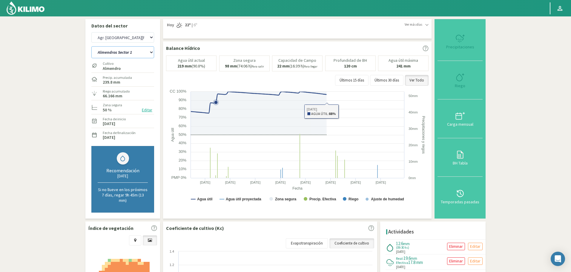
select select "5516: Object"
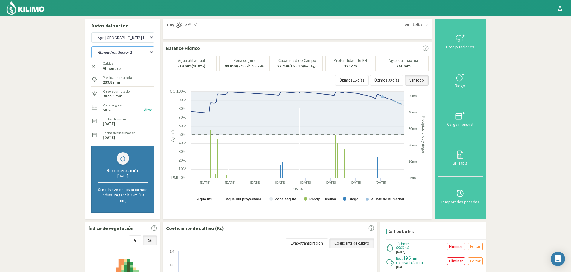
click at [123, 51] on select "Almendros Sector 1 Almendros Sector 2 [PERSON_NAME] P25 [GEOGRAPHIC_DATA] S1 Ce…" at bounding box center [122, 52] width 63 height 12
click at [91, 46] on select "Almendros Sector 1 Almendros Sector 2 [PERSON_NAME] P25 [GEOGRAPHIC_DATA] S1 Ce…" at bounding box center [122, 52] width 63 height 12
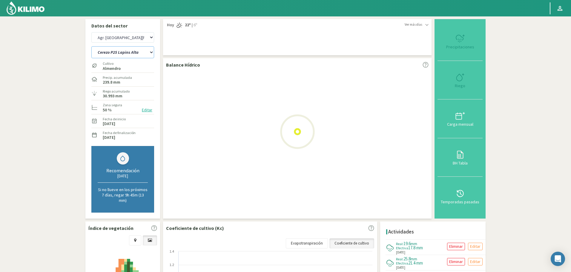
select select "74: Object"
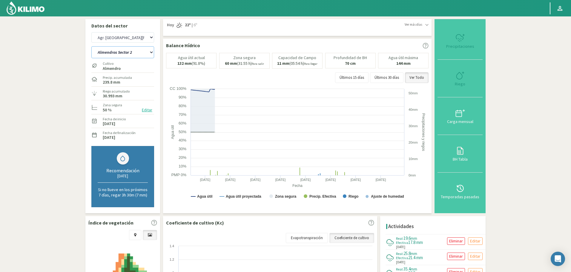
select select "5791: Object"
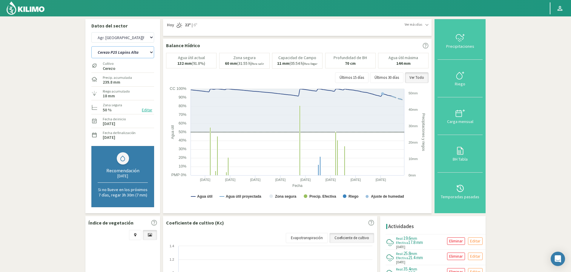
click at [137, 53] on select "Almendros Sector 1 Almendros Sector 2 [PERSON_NAME] P25 [GEOGRAPHIC_DATA] S1 Ce…" at bounding box center [122, 52] width 63 height 12
click at [91, 46] on select "Almendros Sector 1 Almendros Sector 2 [PERSON_NAME] P25 [GEOGRAPHIC_DATA] S1 Ce…" at bounding box center [122, 52] width 63 height 12
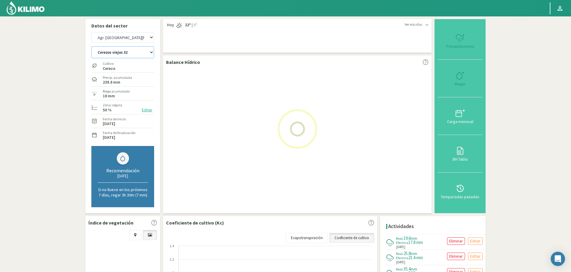
select select "90: Object"
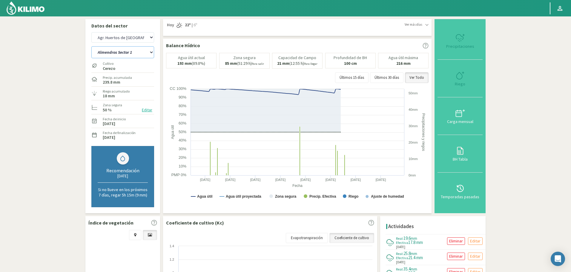
select select "6066: Object"
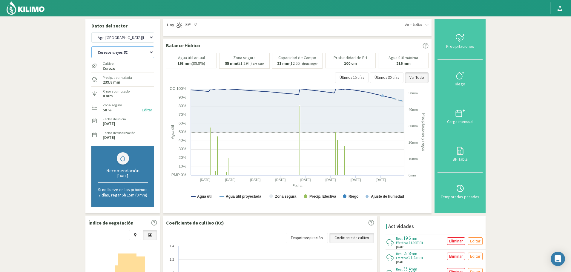
click at [130, 52] on select "Almendros Sector 1 Almendros Sector 2 [PERSON_NAME] P25 [GEOGRAPHIC_DATA] S1 Ce…" at bounding box center [122, 52] width 63 height 12
click at [91, 46] on select "Almendros Sector 1 Almendros Sector 2 [PERSON_NAME] P25 [GEOGRAPHIC_DATA] S1 Ce…" at bounding box center [122, 52] width 63 height 12
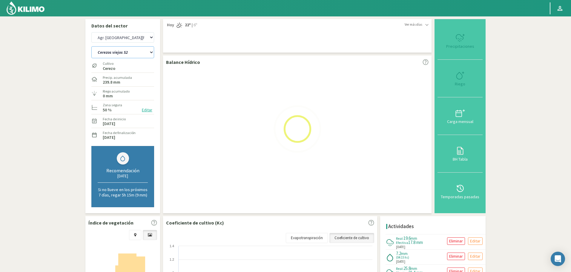
select select "106: Object"
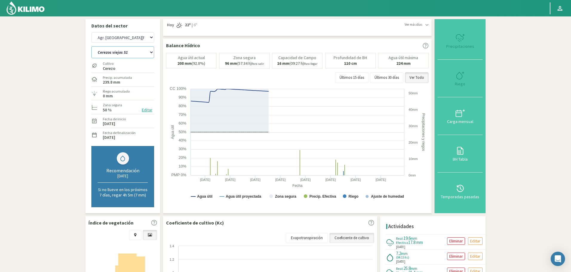
select select "6341: Object"
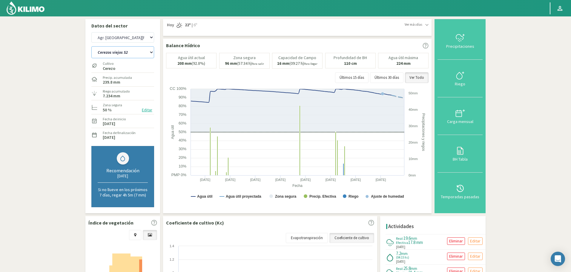
click at [140, 55] on select "Almendros Sector 1 Almendros Sector 2 [PERSON_NAME] P25 [GEOGRAPHIC_DATA] S1 Ce…" at bounding box center [122, 52] width 63 height 12
click at [91, 46] on select "Almendros Sector 1 Almendros Sector 2 [PERSON_NAME] P25 [GEOGRAPHIC_DATA] S1 Ce…" at bounding box center [122, 52] width 63 height 12
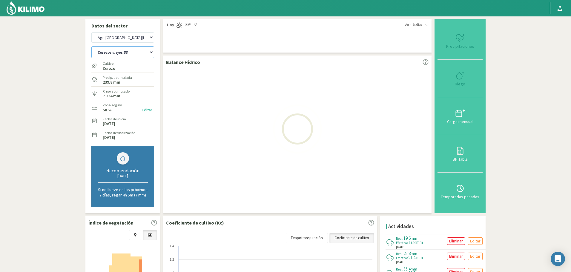
select select "122: Object"
select select "6616: Object"
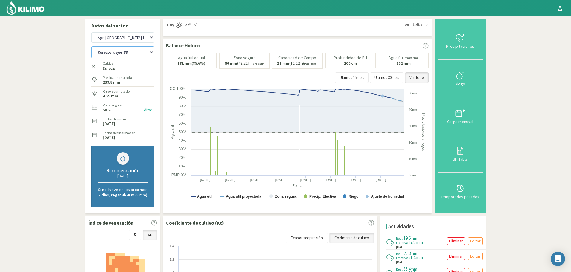
click at [121, 53] on select "Almendros Sector 1 Almendros Sector 2 [PERSON_NAME] P25 [GEOGRAPHIC_DATA] S1 Ce…" at bounding box center [122, 52] width 63 height 12
click at [91, 46] on select "Almendros Sector 1 Almendros Sector 2 [PERSON_NAME] P25 [GEOGRAPHIC_DATA] S1 Ce…" at bounding box center [122, 52] width 63 height 12
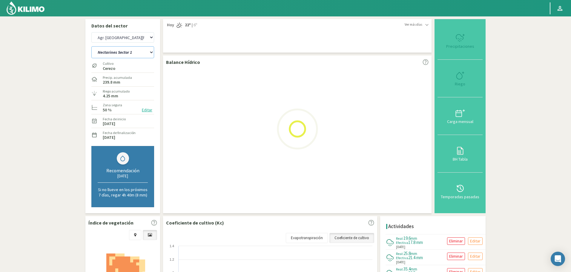
select select "138: Object"
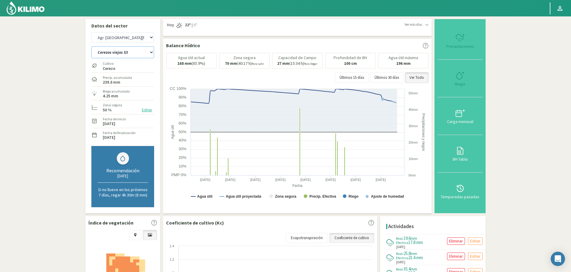
select select "6891: Object"
click at [131, 53] on select "Almendros Sector 1 Almendros Sector 2 [PERSON_NAME] P25 [GEOGRAPHIC_DATA] S1 Ce…" at bounding box center [122, 52] width 63 height 12
click at [91, 46] on select "Almendros Sector 1 Almendros Sector 2 [PERSON_NAME] P25 [GEOGRAPHIC_DATA] S1 Ce…" at bounding box center [122, 52] width 63 height 12
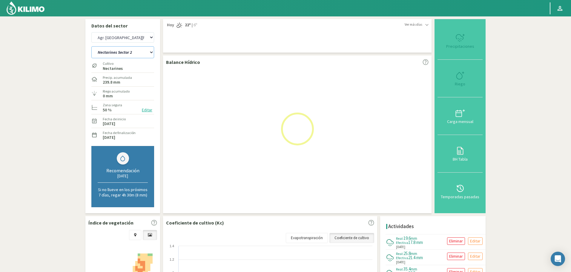
select select "154: Object"
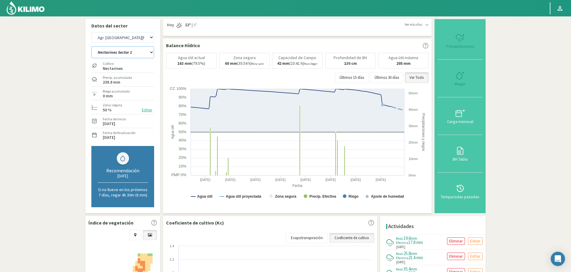
select select "7166: Object"
click at [120, 51] on select "Almendros Sector 1 Almendros Sector 2 [PERSON_NAME] P25 [GEOGRAPHIC_DATA] S1 Ce…" at bounding box center [122, 52] width 63 height 12
click at [91, 46] on select "Almendros Sector 1 Almendros Sector 2 [PERSON_NAME] P25 [GEOGRAPHIC_DATA] S1 Ce…" at bounding box center [122, 52] width 63 height 12
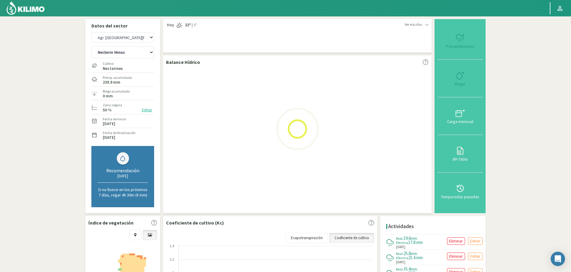
select select "170: Object"
select select "7441: Object"
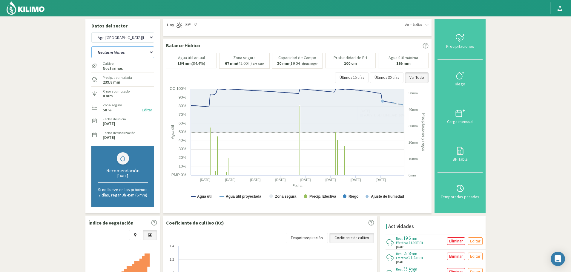
click at [123, 51] on select "Almendros Sector 1 Almendros Sector 2 [PERSON_NAME] P25 [GEOGRAPHIC_DATA] S1 Ce…" at bounding box center [122, 52] width 63 height 12
click at [91, 46] on select "Almendros Sector 1 Almendros Sector 2 [PERSON_NAME] P25 [GEOGRAPHIC_DATA] S1 Ce…" at bounding box center [122, 52] width 63 height 12
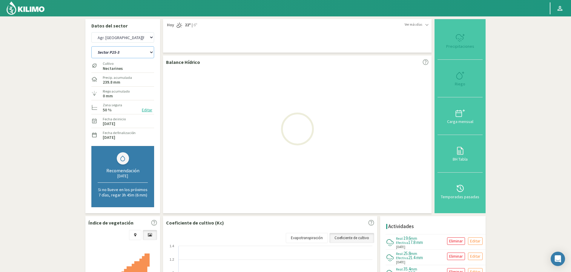
select select "186: Object"
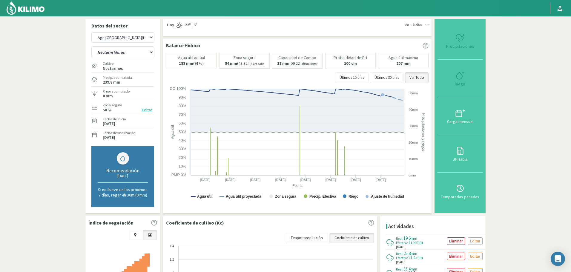
select select "7716: Object"
click at [119, 54] on select "Almendros Sector 1 Almendros Sector 2 [PERSON_NAME] P25 [GEOGRAPHIC_DATA] S1 Ce…" at bounding box center [122, 52] width 63 height 12
click at [91, 46] on select "Almendros Sector 1 Almendros Sector 2 [PERSON_NAME] P25 [GEOGRAPHIC_DATA] S1 Ce…" at bounding box center [122, 52] width 63 height 12
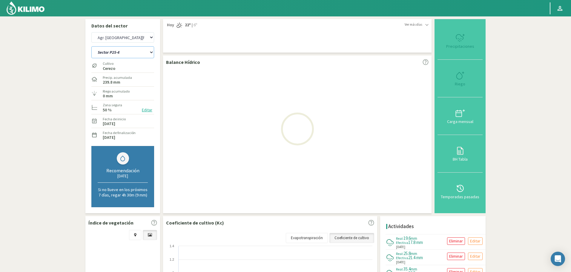
select select "202: Object"
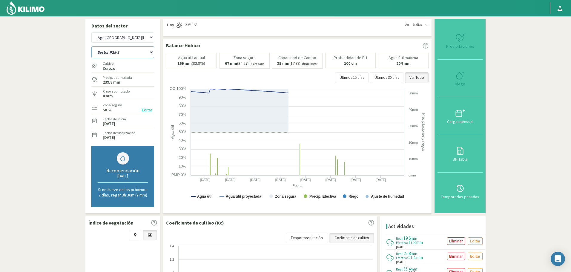
select select "7991: Object"
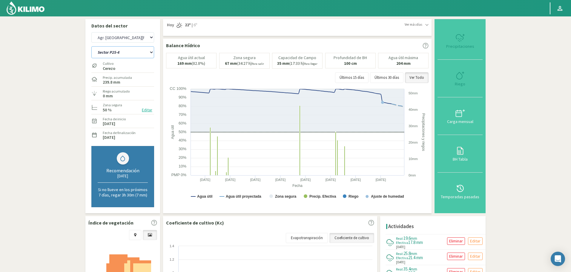
click at [124, 49] on select "Almendros Sector 1 Almendros Sector 2 [PERSON_NAME] P25 [GEOGRAPHIC_DATA] S1 Ce…" at bounding box center [122, 52] width 63 height 12
click at [91, 46] on select "Almendros Sector 1 Almendros Sector 2 [PERSON_NAME] P25 [GEOGRAPHIC_DATA] S1 Ce…" at bounding box center [122, 52] width 63 height 12
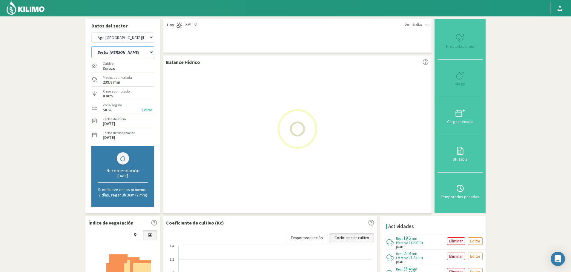
select select "218: Object"
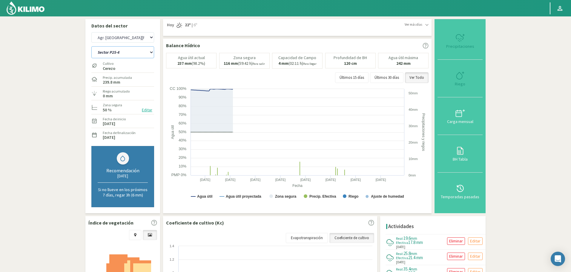
select select "8266: Object"
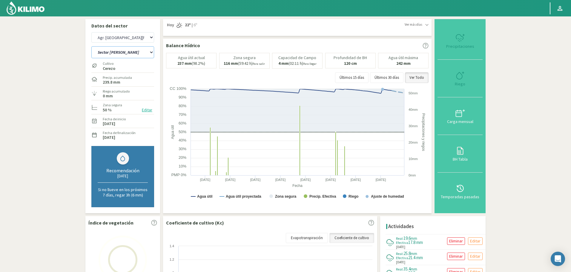
click at [116, 54] on select "Almendros Sector 1 Almendros Sector 2 [PERSON_NAME] P25 [GEOGRAPHIC_DATA] S1 Ce…" at bounding box center [122, 52] width 63 height 12
click at [91, 46] on select "Almendros Sector 1 Almendros Sector 2 [PERSON_NAME] P25 [GEOGRAPHIC_DATA] S1 Ce…" at bounding box center [122, 52] width 63 height 12
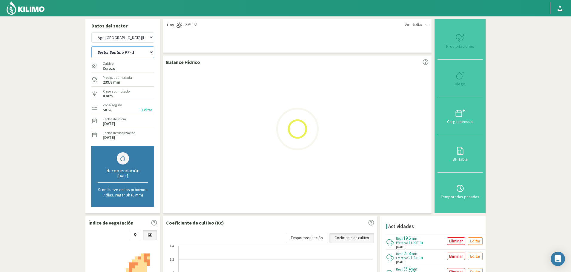
select select "235: Object"
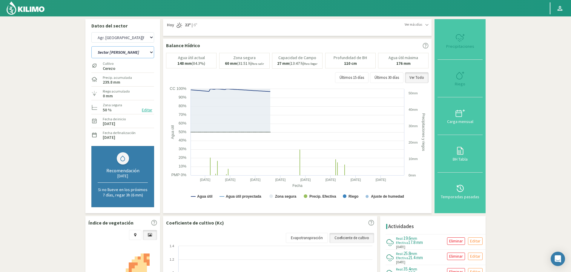
select select "8541: Object"
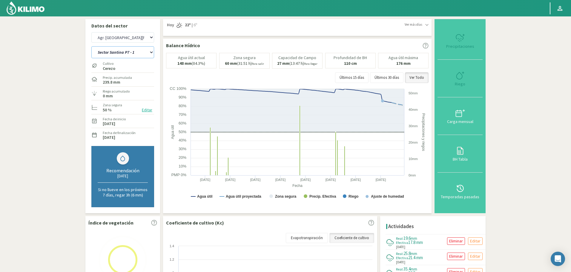
click at [124, 52] on select "Almendros Sector 1 Almendros Sector 2 [PERSON_NAME] P25 [GEOGRAPHIC_DATA] S1 Ce…" at bounding box center [122, 52] width 63 height 12
click at [91, 46] on select "Almendros Sector 1 Almendros Sector 2 [PERSON_NAME] P25 [GEOGRAPHIC_DATA] S1 Ce…" at bounding box center [122, 52] width 63 height 12
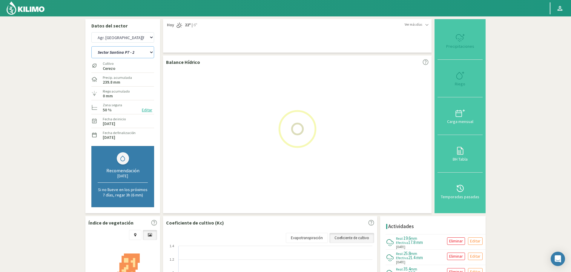
select select "251: Object"
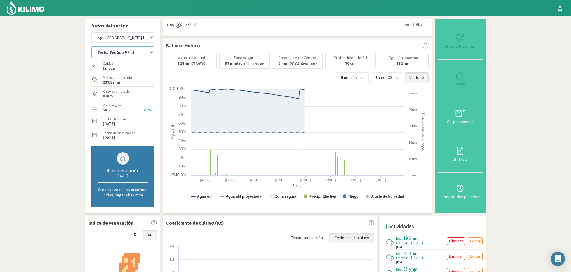
select select "8816: Object"
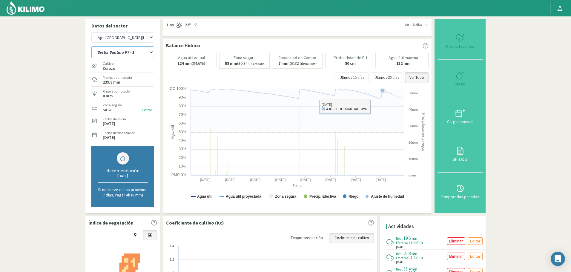
select select "267: Object"
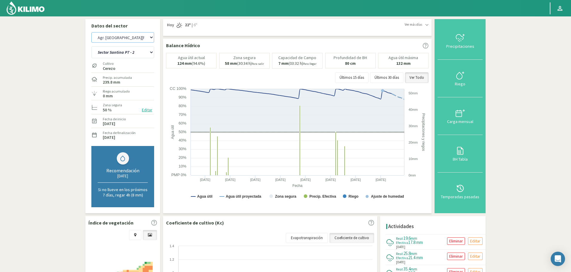
click at [117, 40] on select "Agr. Huertos de Chocalan Agrícola [PERSON_NAME][GEOGRAPHIC_DATA] - IC Agrícola …" at bounding box center [122, 37] width 63 height 10
click at [91, 32] on select "Agr. Huertos de Chocalan Agrícola [PERSON_NAME][GEOGRAPHIC_DATA] - IC Agrícola …" at bounding box center [122, 37] width 63 height 10
select select "9173: Object"
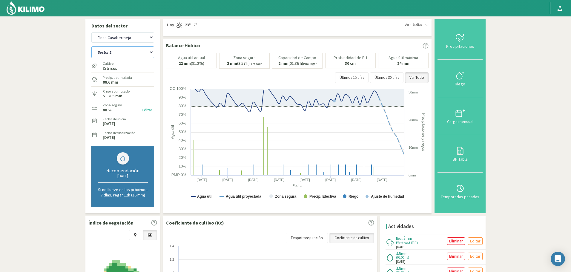
click at [127, 52] on select "Sector 1 Sector 10 Sector 11 Sector 12 Sector 13 Sector 2 Sector 3 Sector 4 Sec…" at bounding box center [122, 52] width 63 height 12
click at [91, 46] on select "Sector 1 Sector 10 Sector 11 Sector 12 Sector 13 Sector 2 Sector 3 Sector 4 Sec…" at bounding box center [122, 52] width 63 height 12
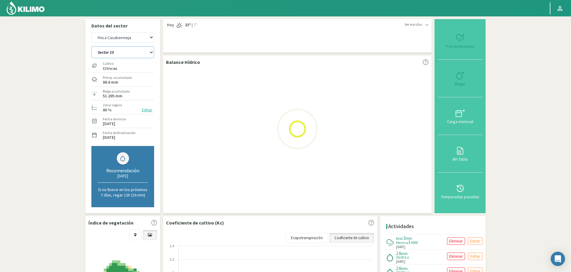
select select "268: Object"
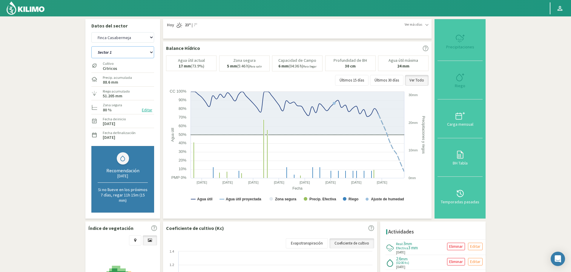
select select "9448: Object"
select select "282: Object"
